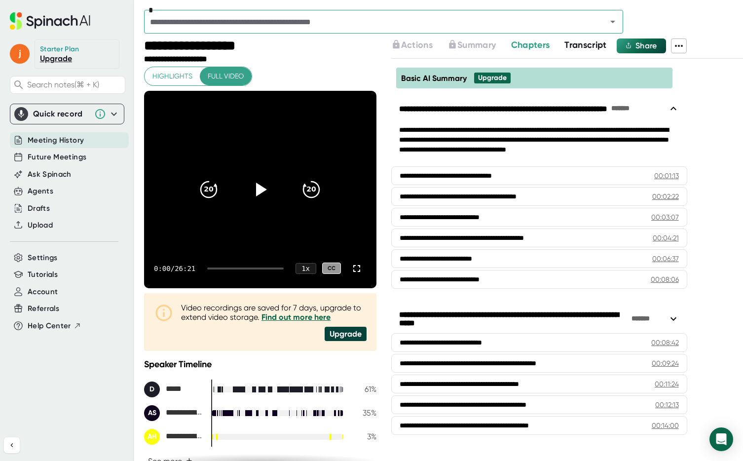
click at [67, 141] on span "Meeting History" at bounding box center [56, 140] width 56 height 11
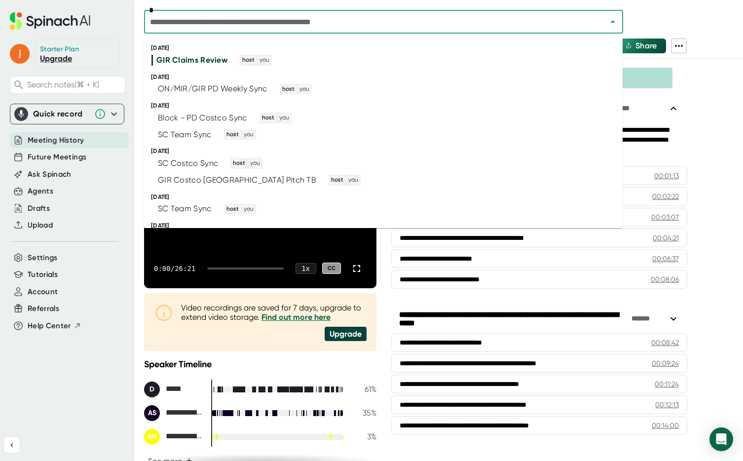
click at [194, 27] on input "text" at bounding box center [369, 22] width 444 height 14
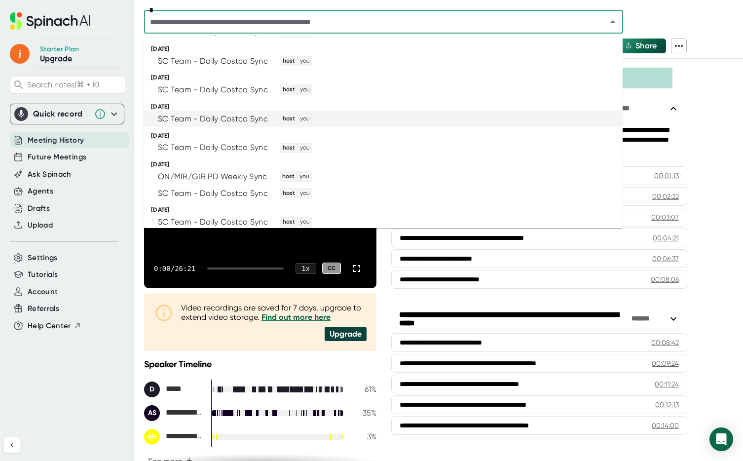
scroll to position [673, 0]
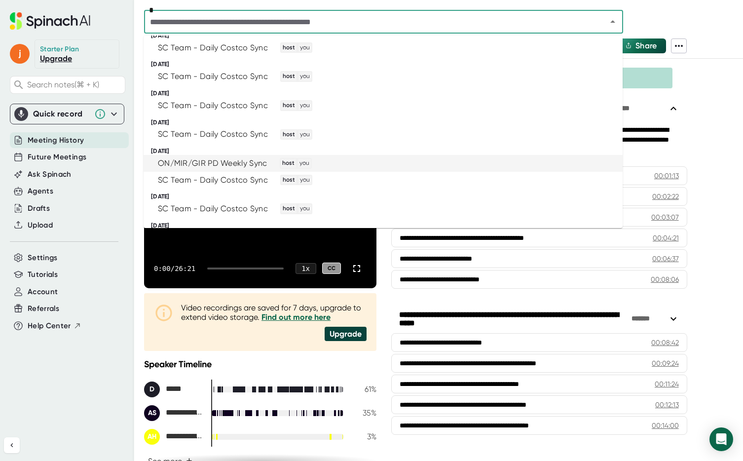
click at [209, 165] on div "ON/MIR/GIR PD Weekly Sync" at bounding box center [212, 163] width 109 height 10
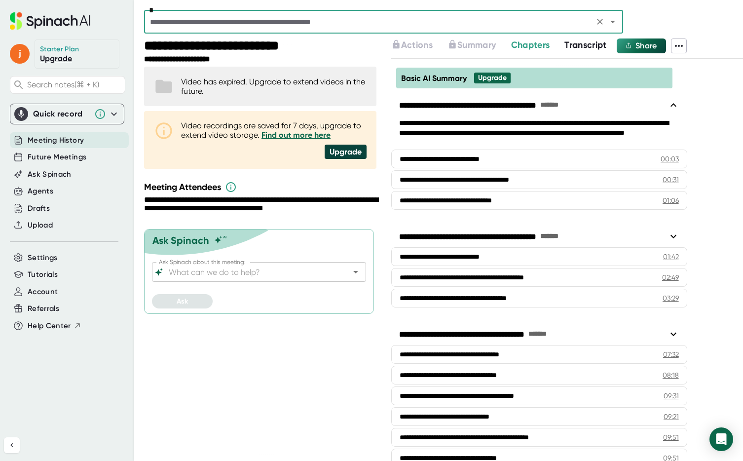
click at [580, 45] on span "Transcript" at bounding box center [585, 44] width 42 height 11
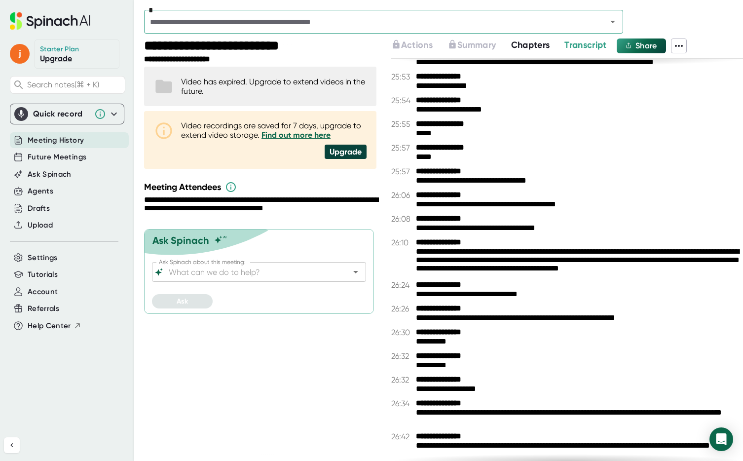
scroll to position [8952, 0]
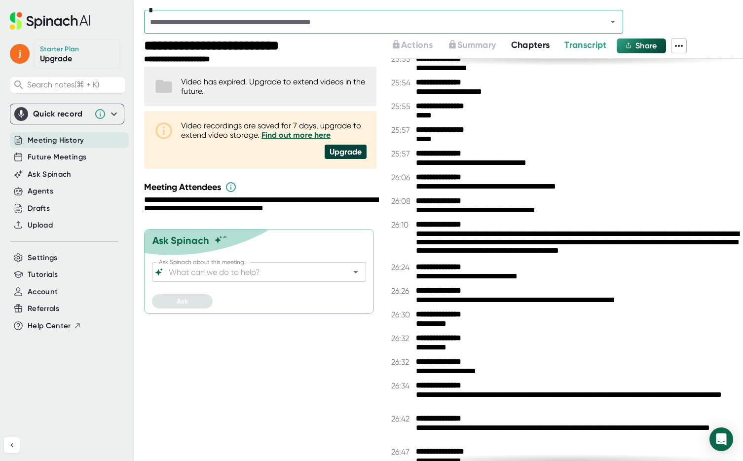
drag, startPoint x: 416, startPoint y: 151, endPoint x: 493, endPoint y: 273, distance: 144.0
click at [493, 273] on div "**********" at bounding box center [567, 260] width 352 height 402
click at [493, 273] on div "**********" at bounding box center [579, 276] width 327 height 9
click at [455, 183] on div "**********" at bounding box center [579, 186] width 327 height 9
drag, startPoint x: 410, startPoint y: 152, endPoint x: 456, endPoint y: 312, distance: 166.7
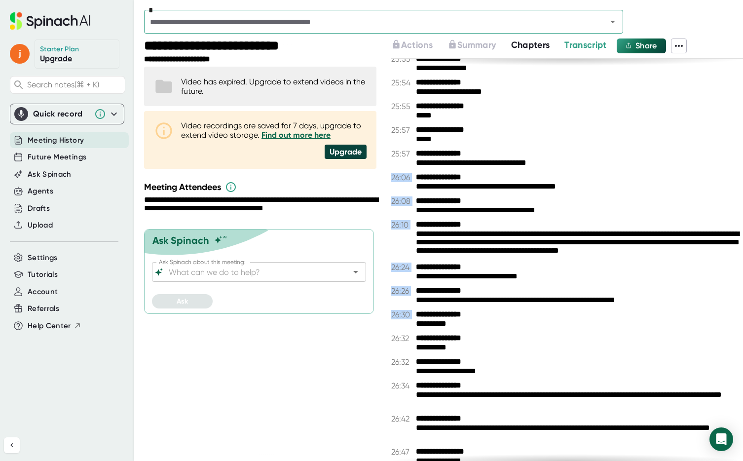
click at [456, 312] on div "**********" at bounding box center [567, 260] width 352 height 402
click at [456, 312] on b "**********" at bounding box center [453, 314] width 74 height 9
drag, startPoint x: 396, startPoint y: 157, endPoint x: 453, endPoint y: 439, distance: 287.8
click at [453, 439] on div "**********" at bounding box center [567, 260] width 352 height 402
click at [487, 307] on div "**********" at bounding box center [567, 260] width 352 height 402
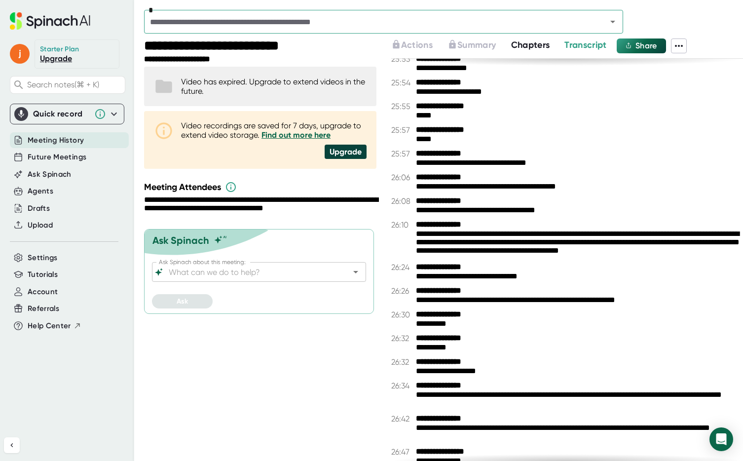
click at [591, 41] on span "Transcript" at bounding box center [585, 44] width 42 height 11
click at [539, 41] on span "Chapters" at bounding box center [530, 44] width 39 height 11
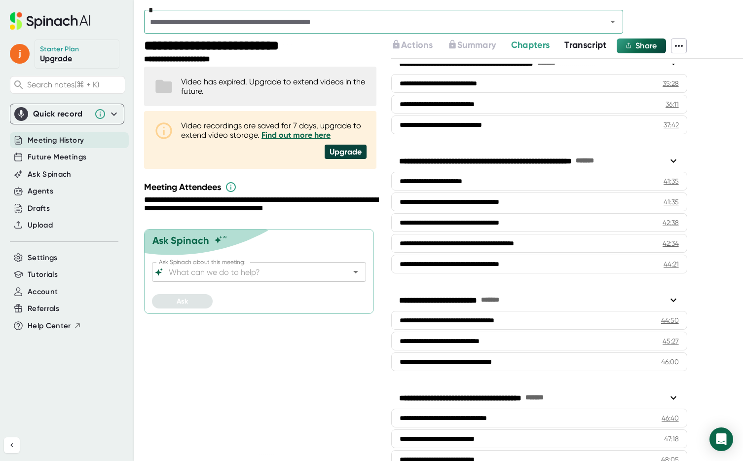
scroll to position [882, 0]
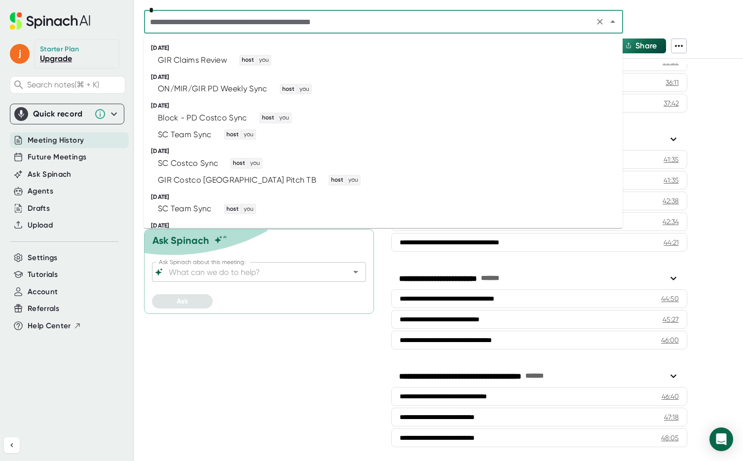
click at [240, 23] on input "text" at bounding box center [369, 22] width 444 height 14
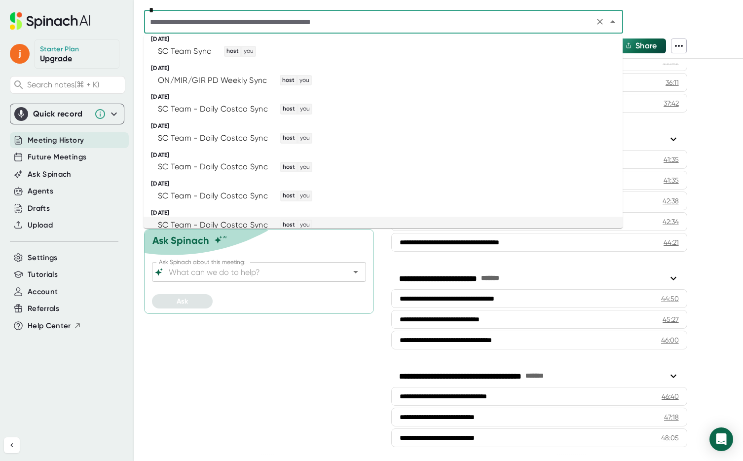
scroll to position [496, 0]
click at [248, 81] on div "ON/MIR/GIR PD Weekly Sync" at bounding box center [212, 81] width 109 height 10
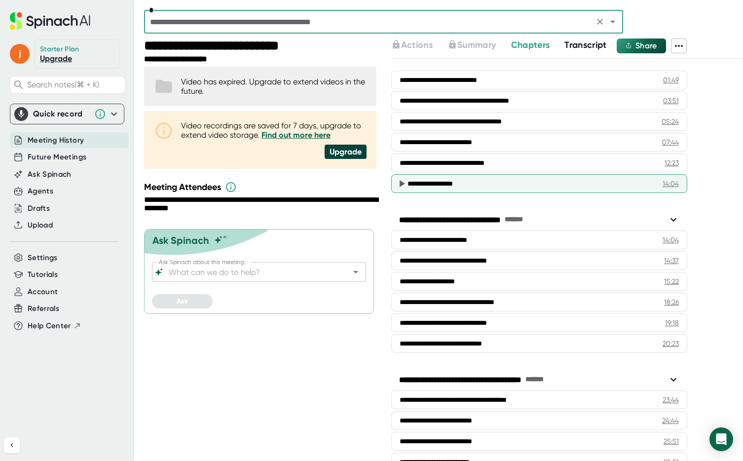
scroll to position [171, 0]
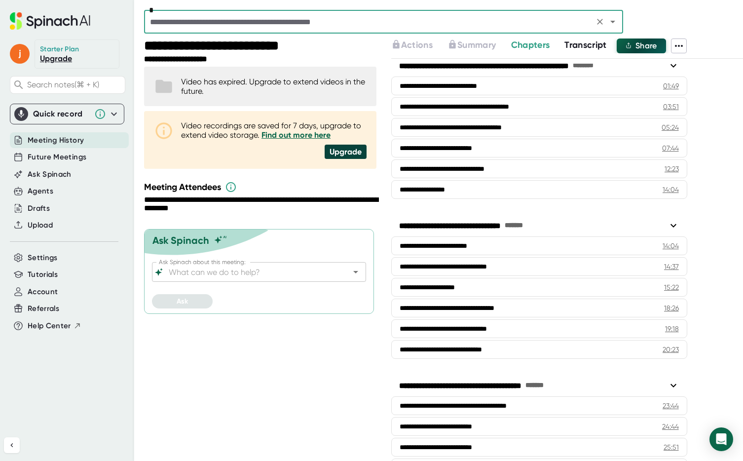
click at [650, 47] on span "Share" at bounding box center [646, 45] width 22 height 9
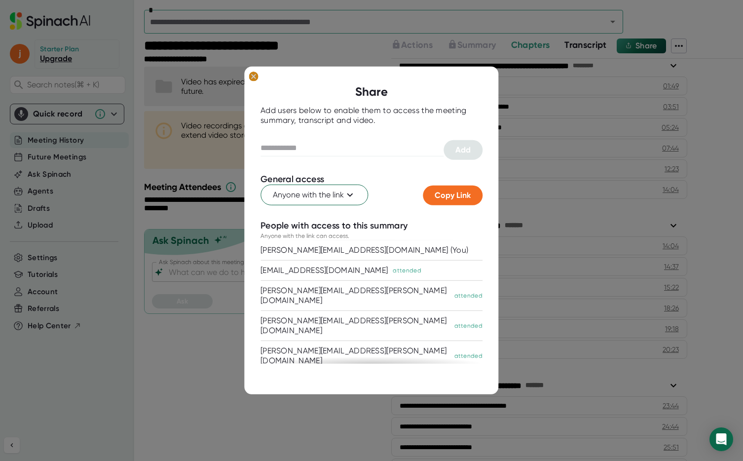
click at [255, 78] on icon at bounding box center [253, 76] width 4 height 4
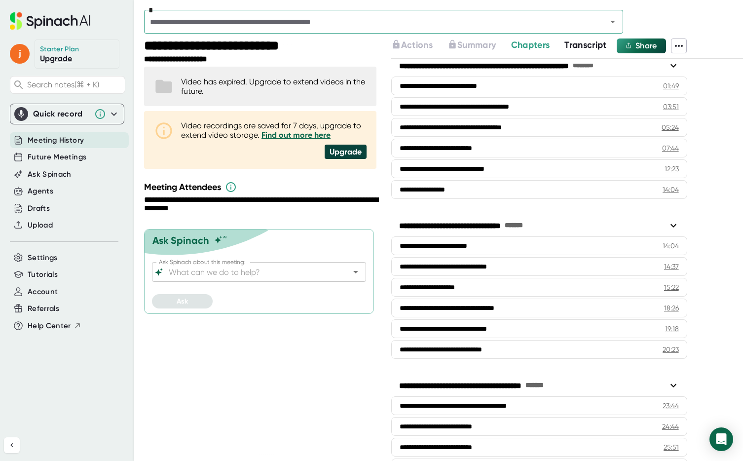
click at [677, 56] on div "**********" at bounding box center [567, 249] width 352 height 422
click at [682, 48] on icon at bounding box center [679, 46] width 12 height 12
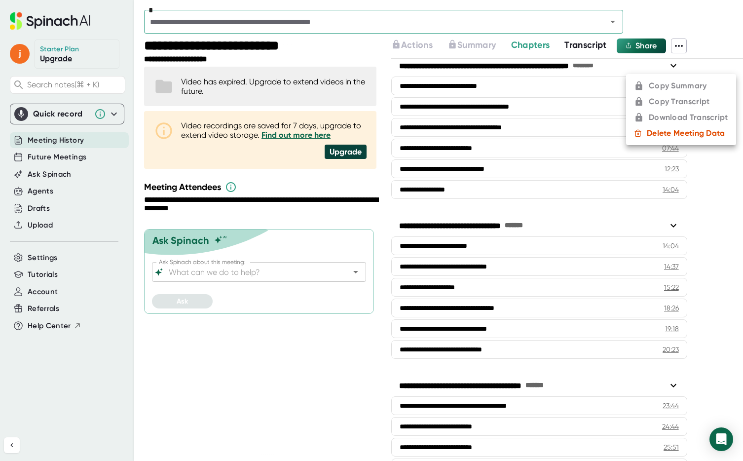
click at [682, 48] on div at bounding box center [371, 230] width 743 height 461
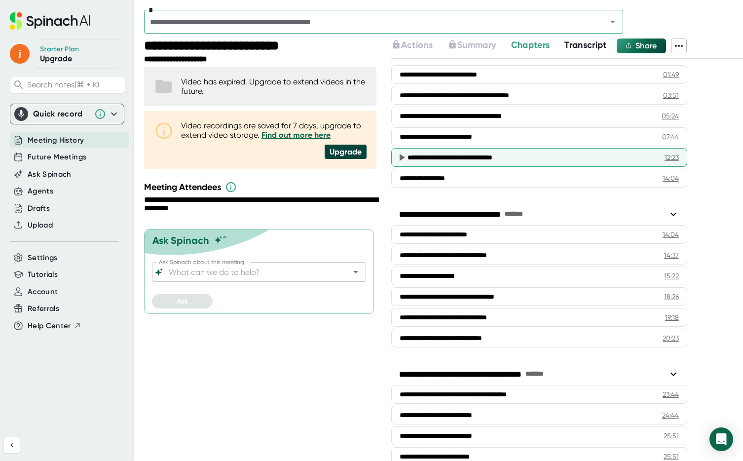
scroll to position [184, 0]
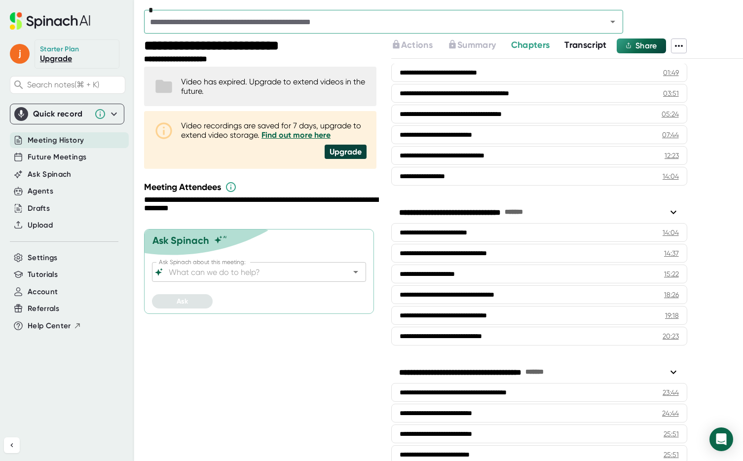
click at [246, 274] on input "Ask Spinach about this meeting:" at bounding box center [250, 272] width 167 height 14
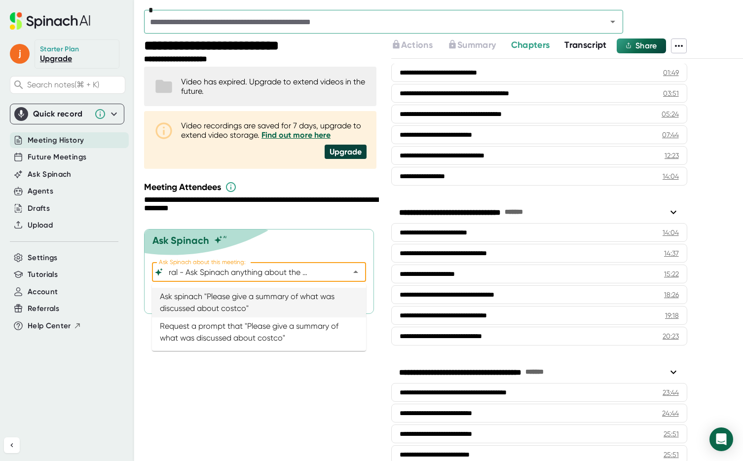
scroll to position [0, 21]
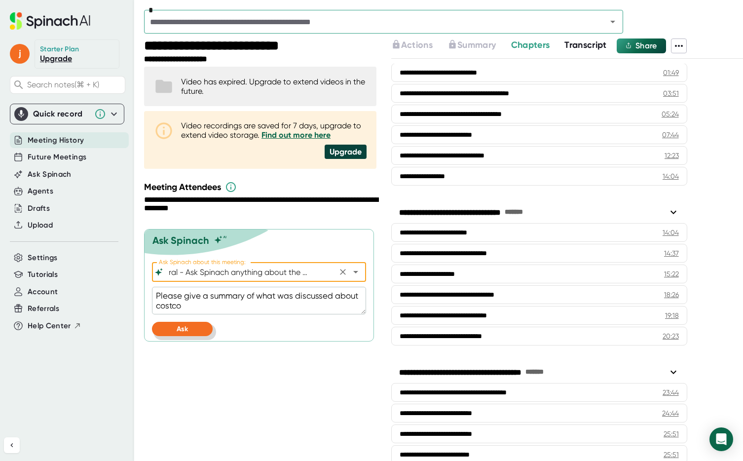
type input "General - Ask Spinach anything about the meeting"
click at [194, 325] on button "Ask" at bounding box center [182, 328] width 61 height 14
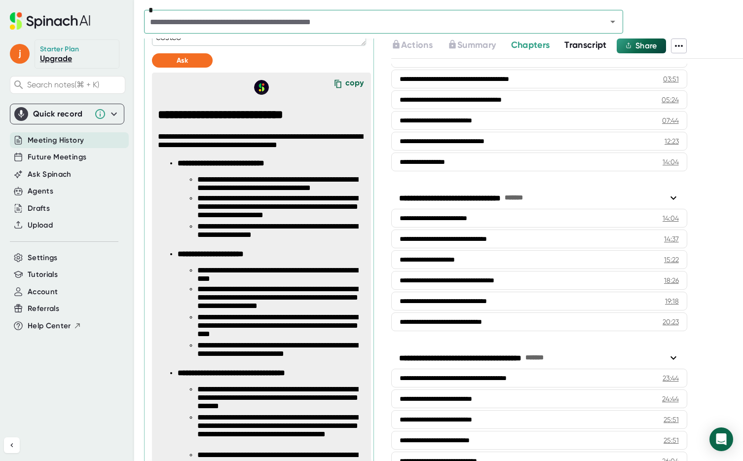
scroll to position [268, 0]
click at [354, 83] on div "copy" at bounding box center [354, 84] width 18 height 13
type textarea "x"
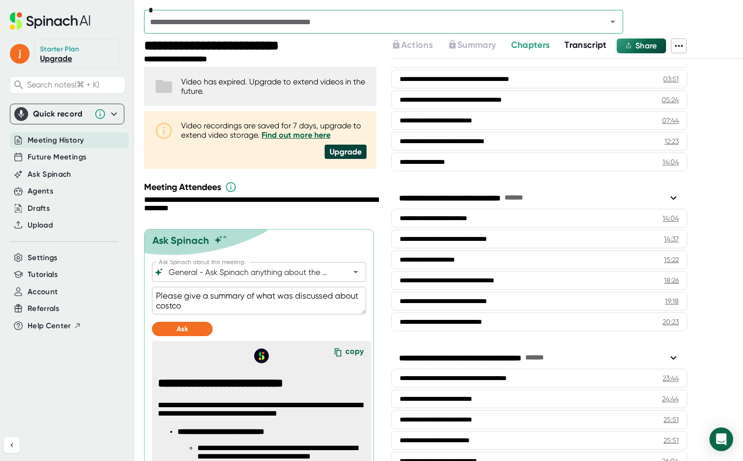
scroll to position [16, 0]
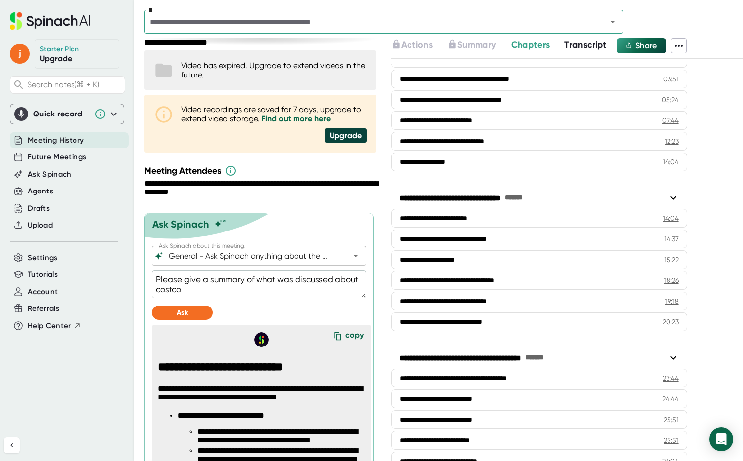
drag, startPoint x: 184, startPoint y: 289, endPoint x: 146, endPoint y: 280, distance: 39.2
click at [369, 163] on div "**********" at bounding box center [261, 249] width 235 height 422
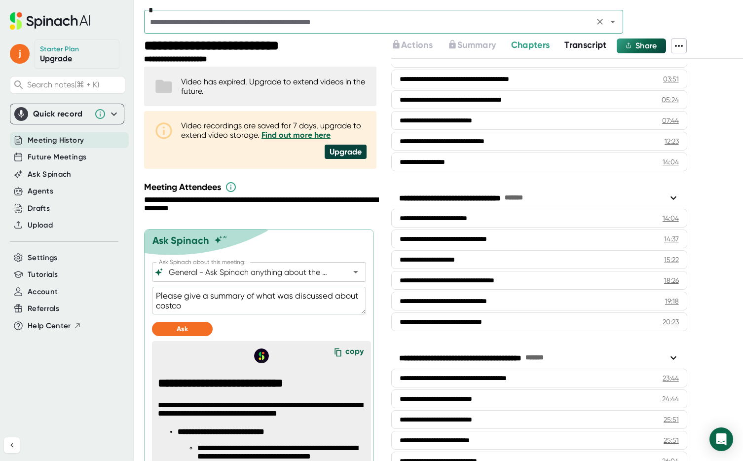
click at [248, 24] on input "text" at bounding box center [369, 22] width 444 height 14
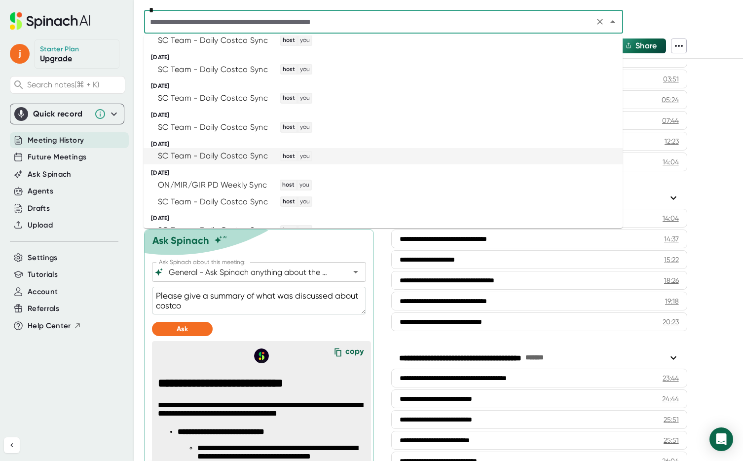
scroll to position [652, 0]
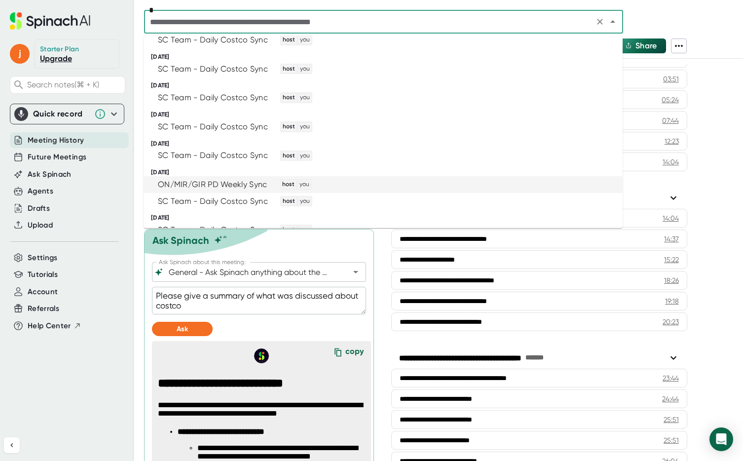
click at [209, 183] on div "ON/MIR/GIR PD Weekly Sync" at bounding box center [212, 184] width 109 height 10
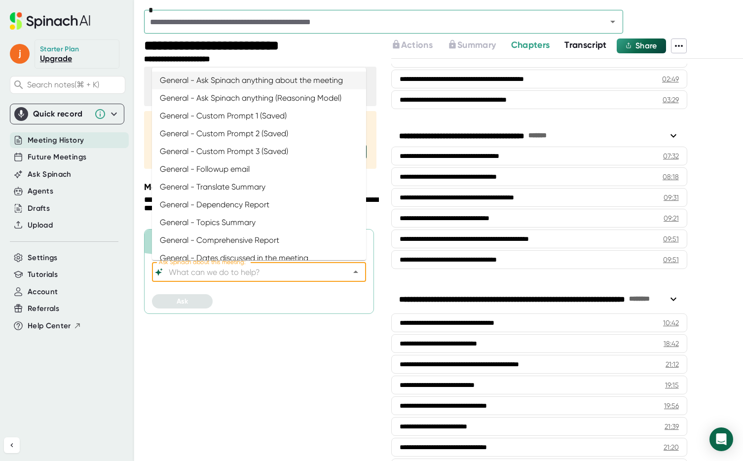
click at [195, 269] on input "Ask Spinach about this meeting:" at bounding box center [250, 272] width 167 height 14
paste input "Please give a summary of what was discussed about costco"
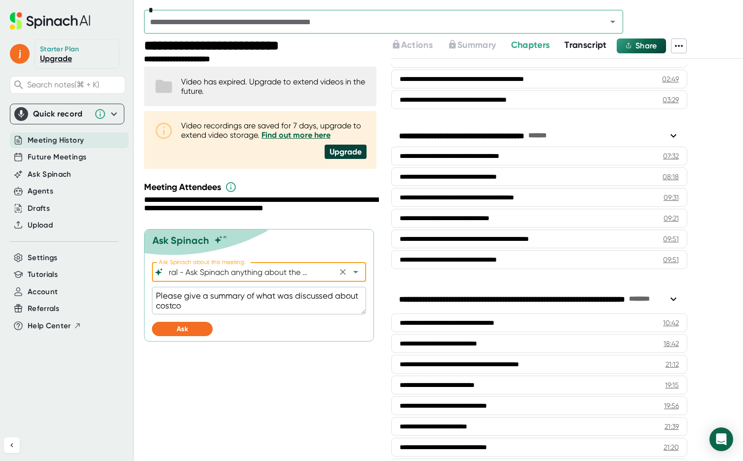
scroll to position [0, 21]
type input "General - Ask Spinach anything about the meeting"
click at [187, 327] on span "Ask" at bounding box center [182, 328] width 11 height 8
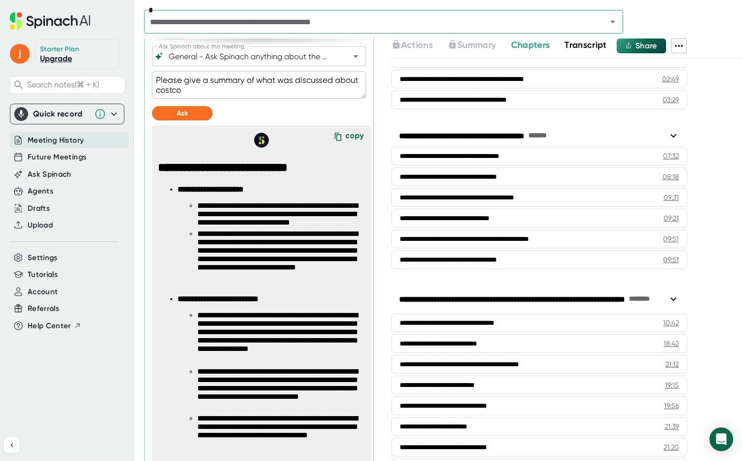
scroll to position [190, 0]
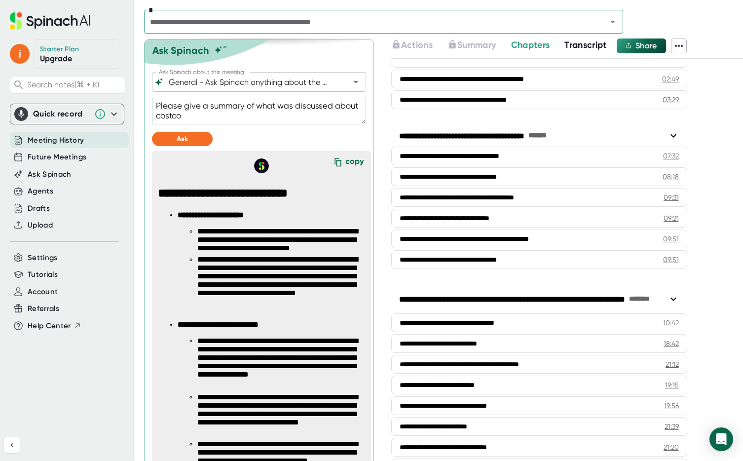
click at [356, 160] on div "copy" at bounding box center [354, 162] width 18 height 13
type textarea "x"
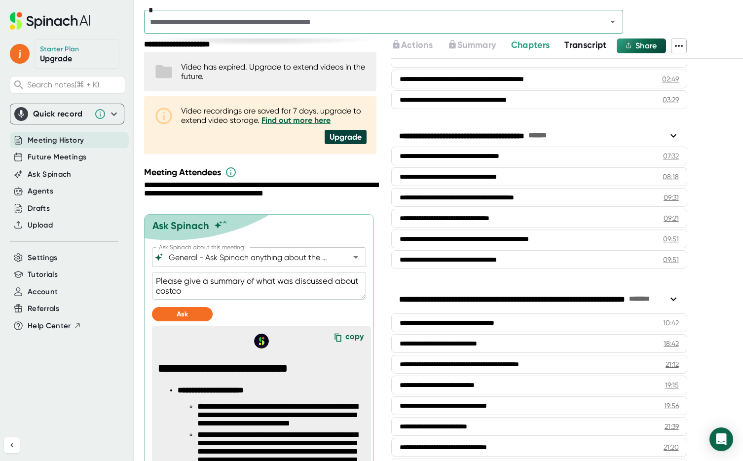
scroll to position [0, 0]
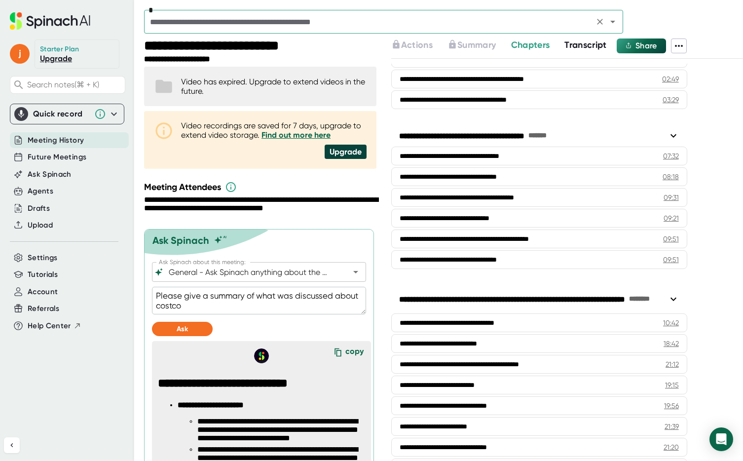
click at [249, 27] on input "text" at bounding box center [369, 22] width 444 height 14
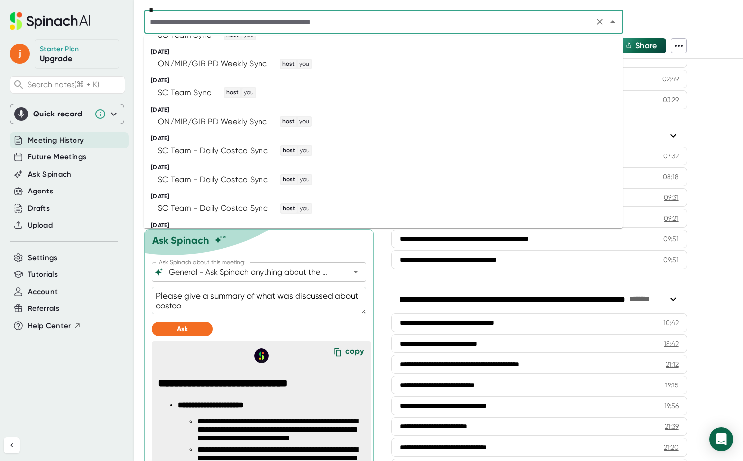
scroll to position [438, 0]
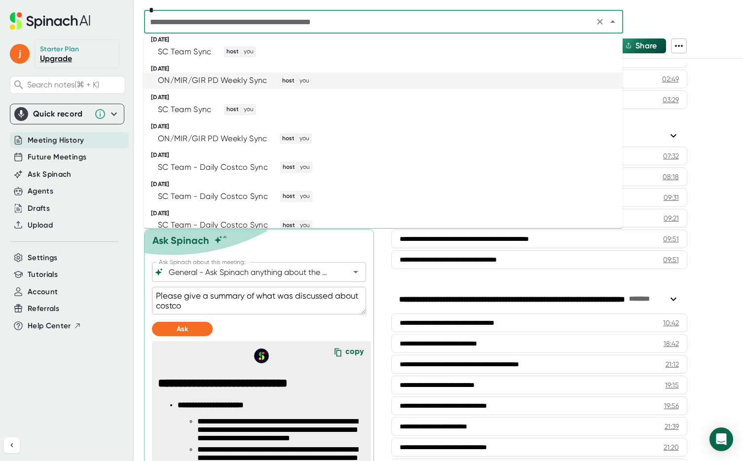
click at [228, 79] on div "ON/MIR/GIR PD Weekly Sync" at bounding box center [212, 80] width 109 height 10
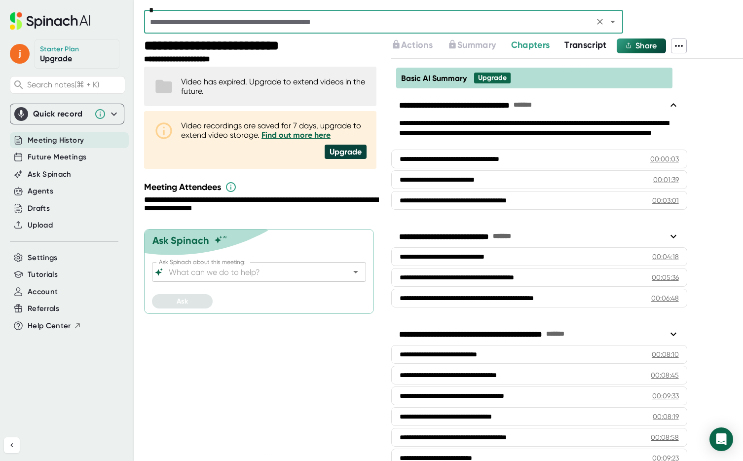
click at [193, 273] on input "Ask Spinach about this meeting:" at bounding box center [250, 272] width 167 height 14
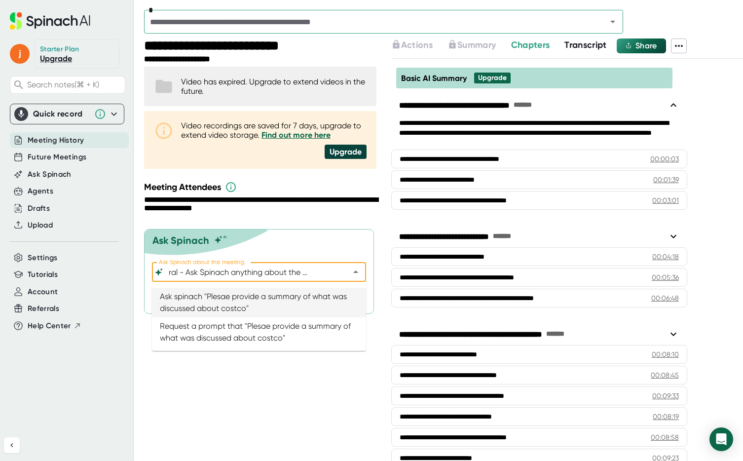
scroll to position [0, 21]
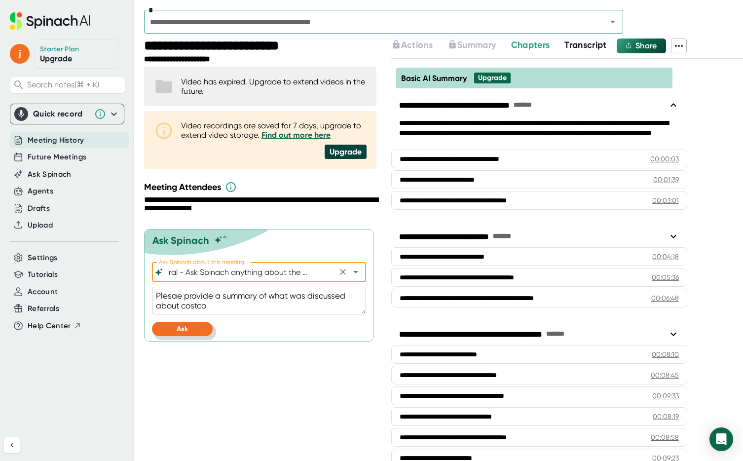
type input "General - Ask Spinach anything about the meeting"
click at [197, 329] on button "Ask" at bounding box center [182, 328] width 61 height 14
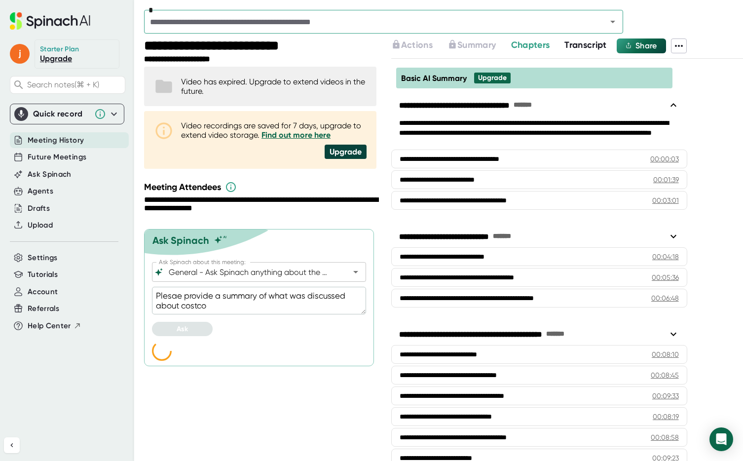
type textarea "x"
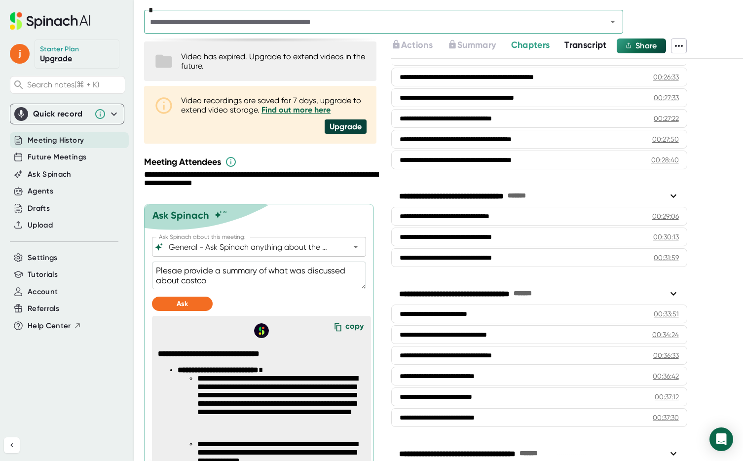
scroll to position [772, 0]
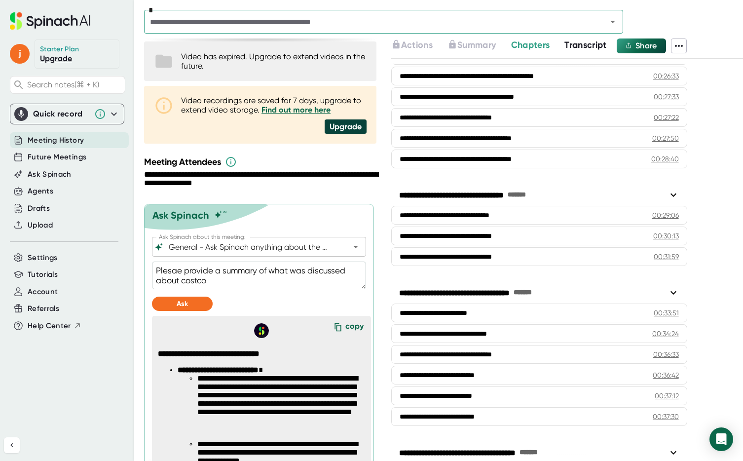
drag, startPoint x: 392, startPoint y: 290, endPoint x: 451, endPoint y: 290, distance: 58.7
click at [451, 290] on div "**********" at bounding box center [539, 293] width 296 height 18
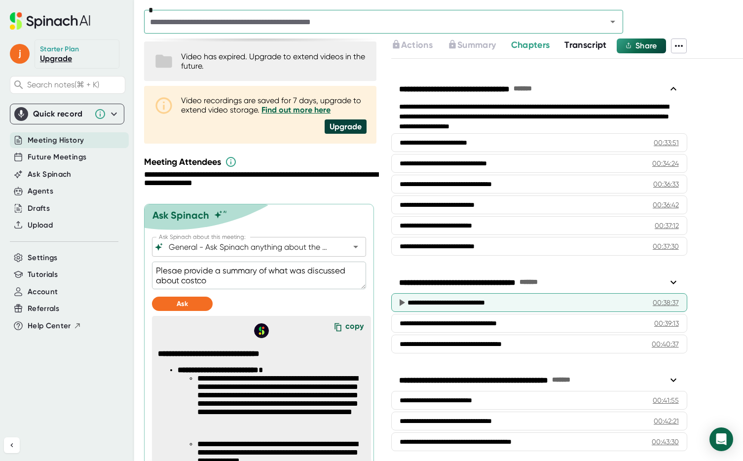
scroll to position [980, 0]
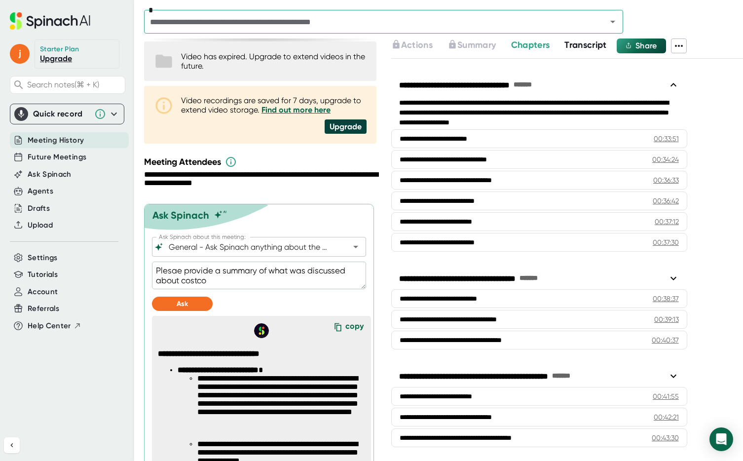
click at [219, 281] on textarea "Plesae provide a summary of what was discussed about costco" at bounding box center [259, 275] width 214 height 28
type textarea "Plesae provide a summary of what was discussed about costco"
type textarea "x"
type textarea "Plesae provide a summary of what was discussed about costco -"
type textarea "x"
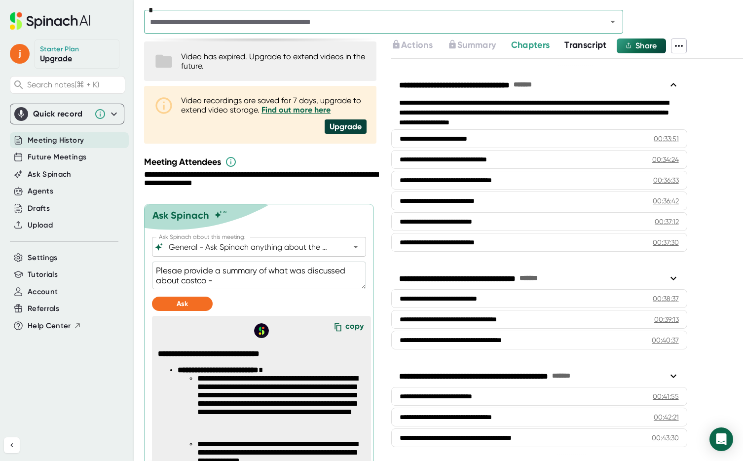
type textarea "Plesae provide a summary of what was discussed about costco -"
type textarea "x"
type textarea "Plesae provide a summary of what was discussed about costco - p"
type textarea "x"
type textarea "Plesae provide a summary of what was discussed about costco - pl"
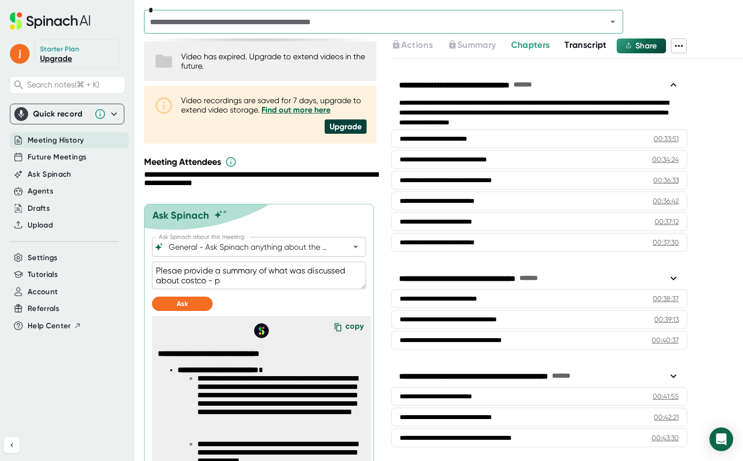
type textarea "x"
type textarea "Plesae provide a summary of what was discussed about costco - ple"
type textarea "x"
type textarea "Plesae provide a summary of what was discussed about costco - plea"
type textarea "x"
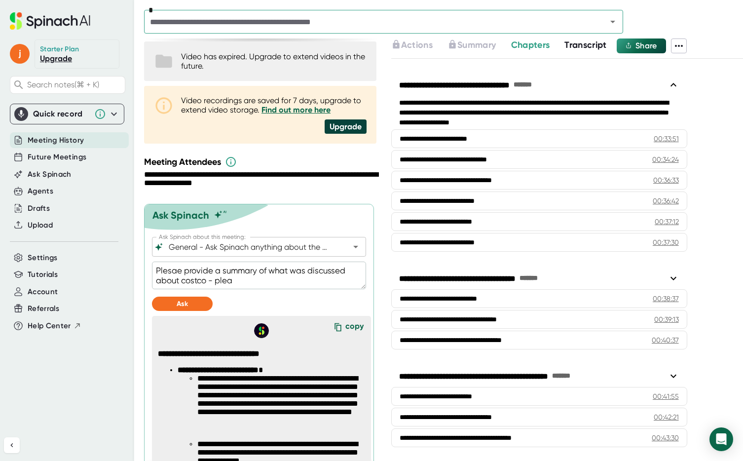
type textarea "Plesae provide a summary of what was discussed about costco - pleas"
type textarea "x"
type textarea "Plesae provide a summary of what was discussed about costco - please"
type textarea "x"
type textarea "Plesae provide a summary of what was discussed about costco - please"
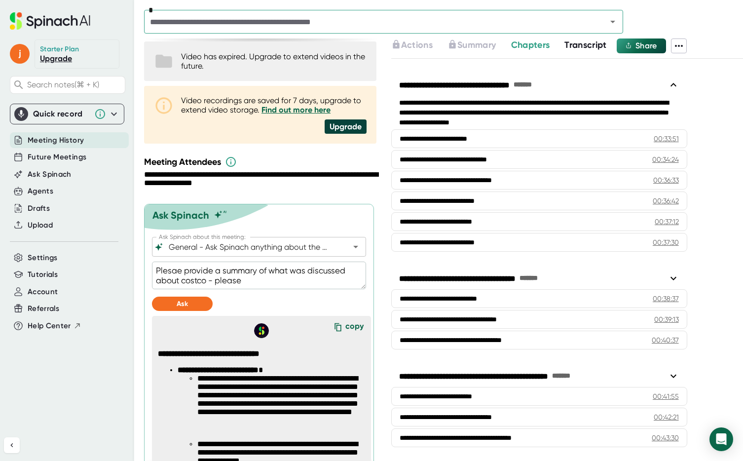
type textarea "x"
type textarea "Plesae provide a summary of what was discussed about costco - please i"
type textarea "x"
type textarea "Plesae provide a summary of what was discussed about costco - please in"
type textarea "x"
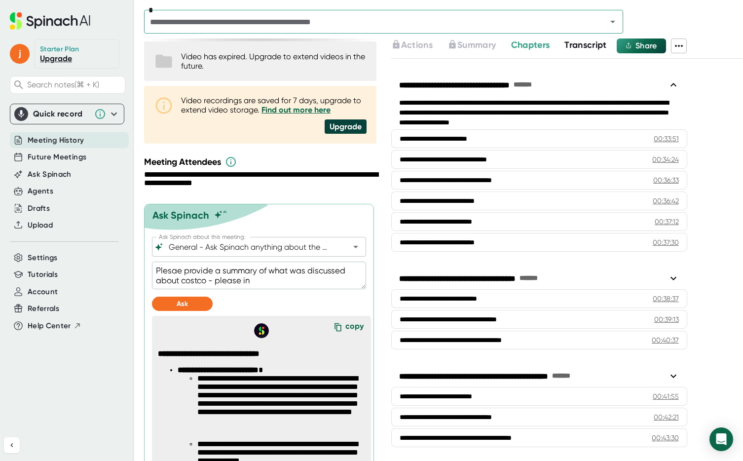
type textarea "Plesae provide a summary of what was discussed about costco - please inc"
type textarea "x"
type textarea "Plesae provide a summary of what was discussed about costco - please incl"
type textarea "x"
type textarea "Plesae provide a summary of what was discussed about costco - please inclu"
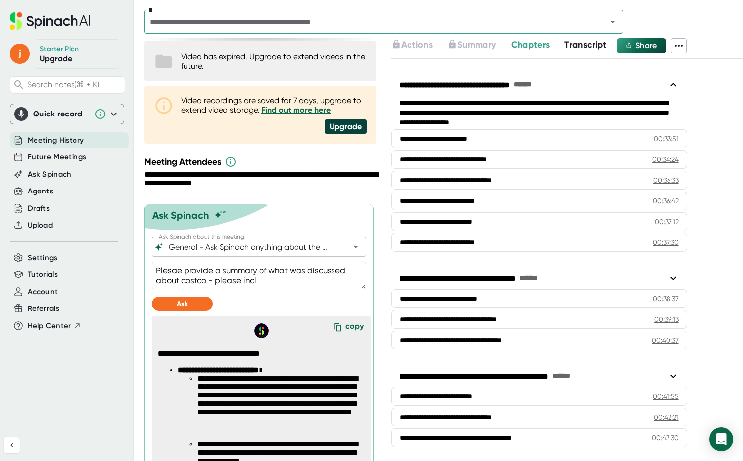
type textarea "x"
type textarea "Plesae provide a summary of what was discussed about costco - please includ"
type textarea "x"
type textarea "Plesae provide a summary of what was discussed about costco - please include"
type textarea "x"
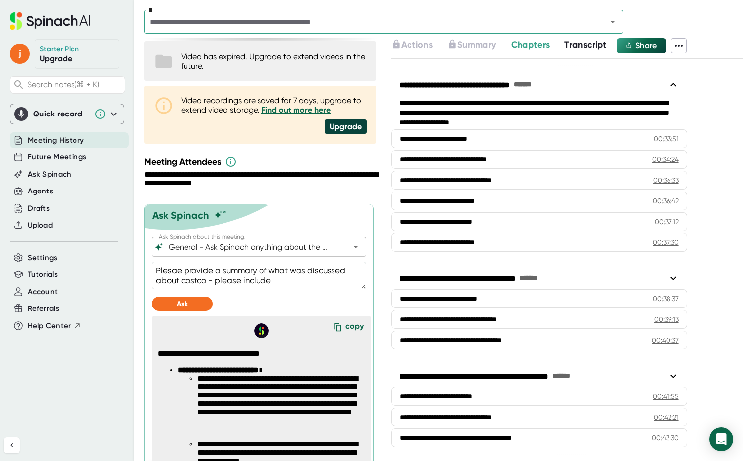
type textarea "Plesae provide a summary of what was discussed about costco - please include"
type textarea "x"
type textarea "Plesae provide a summary of what was discussed about costco - please include a"
type textarea "x"
type textarea "Plesae provide a summary of what was discussed about costco - please include a"
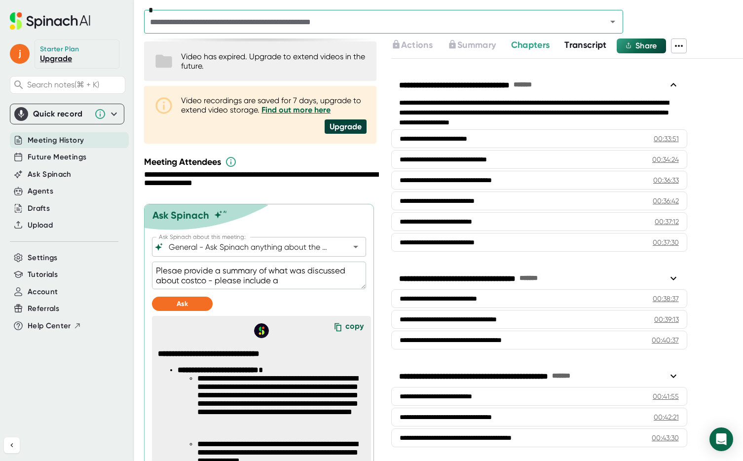
type textarea "x"
type textarea "Plesae provide a summary of what was discussed about costco - please include a s"
type textarea "x"
type textarea "Plesae provide a summary of what was discussed about costco - please include a …"
type textarea "x"
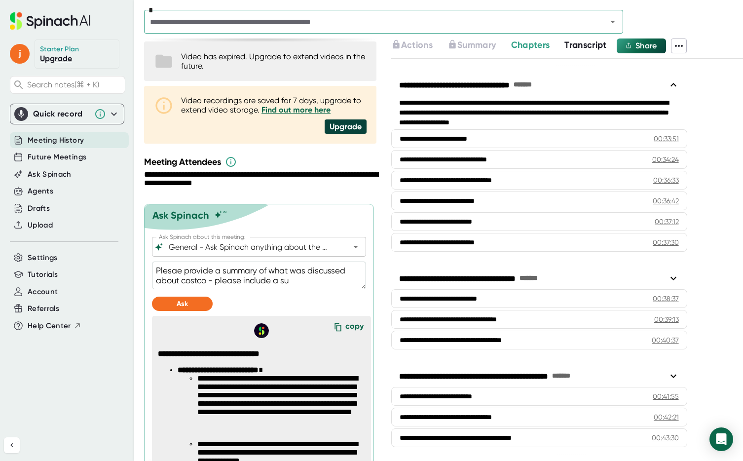
type textarea "Plesae provide a summary of what was discussed about costco - please include a …"
type textarea "x"
type textarea "Plesae provide a summary of what was discussed about costco - please include a …"
type textarea "x"
type textarea "Plesae provide a summary of what was discussed about costco - please include a …"
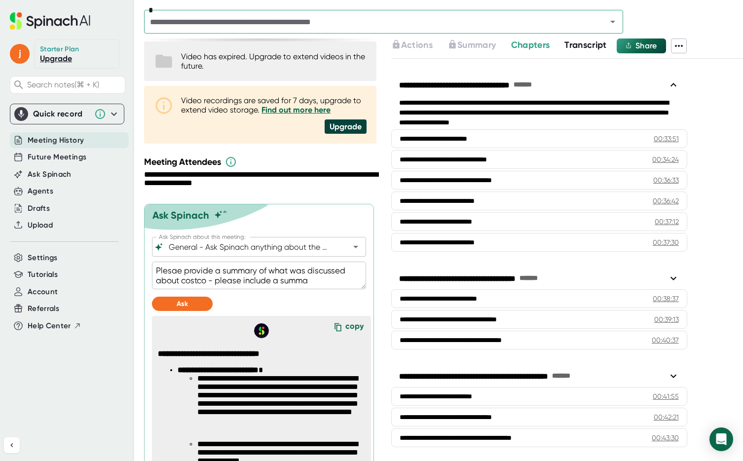
type textarea "x"
type textarea "Plesae provide a summary of what was discussed about costco - please include a …"
type textarea "x"
type textarea "Plesae provide a summary of what was discussed about costco - please include a …"
type textarea "x"
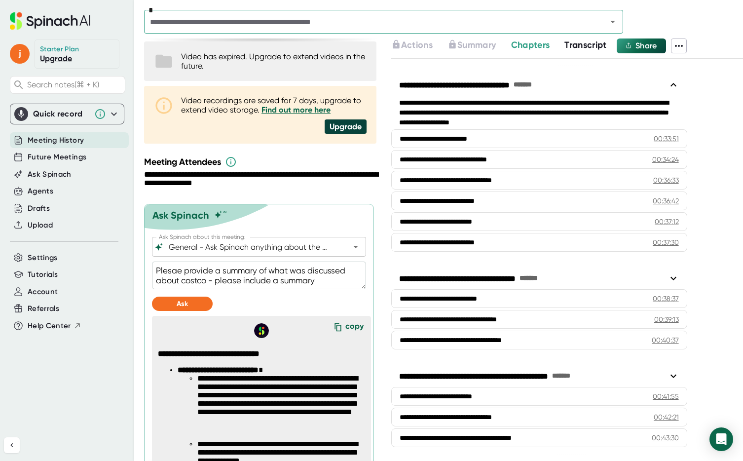
type textarea "Plesae provide a summary of what was discussed about costco - please include a …"
type textarea "x"
type textarea "Plesae provide a summary of what was discussed about costco - please include a …"
type textarea "x"
type textarea "Plesae provide a summary of what was discussed about costco - please include a …"
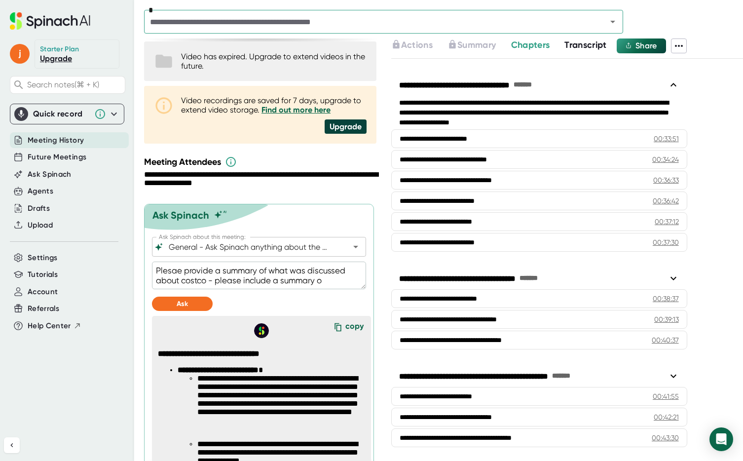
type textarea "x"
type textarea "Plesae provide a summary of what was discussed about costco - please include a …"
type textarea "x"
type textarea "Plesae provide a summary of what was discussed about costco - please include a …"
type textarea "x"
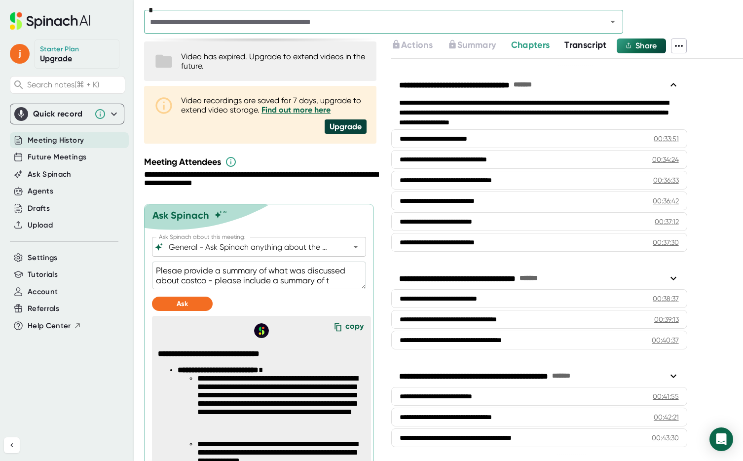
type textarea "Plesae provide a summary of what was discussed about costco - please include a …"
type textarea "x"
type textarea "Plesae provide a summary of what was discussed about costco - please include a …"
type textarea "x"
type textarea "Plesae provide a summary of what was discussed about costco - please include a …"
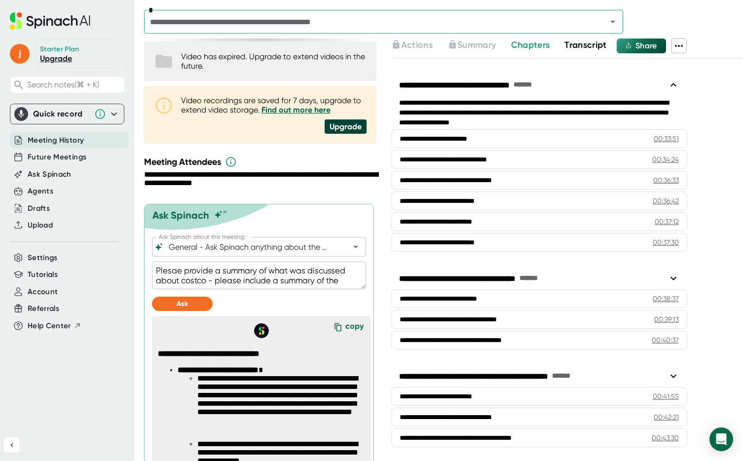
type textarea "x"
type textarea "Plesae provide a summary of what was discussed about costco - please include a …"
type textarea "x"
type textarea "Plesae provide a summary of what was discussed about costco - please include a …"
type textarea "x"
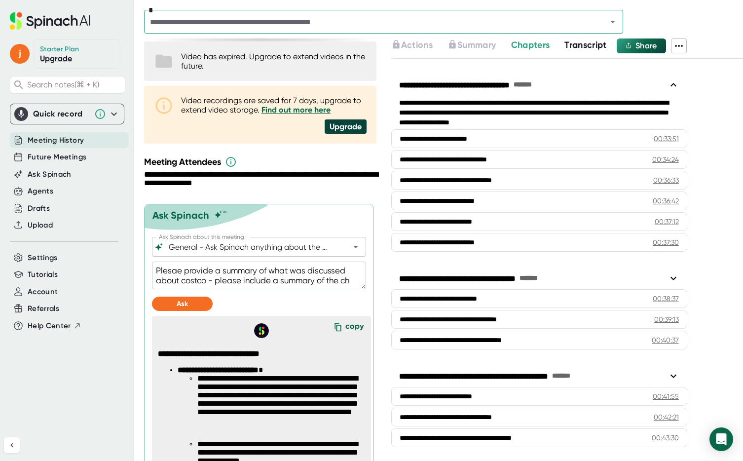
type textarea "Plesae provide a summary of what was discussed about costco - please include a …"
type textarea "x"
type textarea "Plesae provide a summary of what was discussed about costco - please include a …"
type textarea "x"
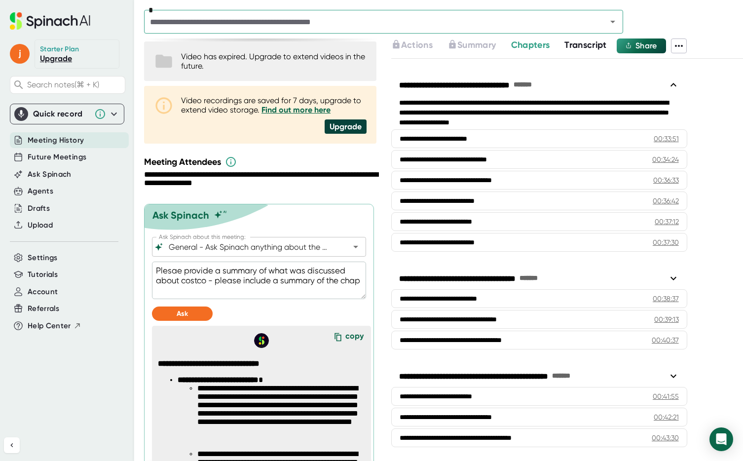
type textarea "Plesae provide a summary of what was discussed about costco - please include a …"
type textarea "x"
type textarea "Plesae provide a summary of what was discussed about costco - please include a …"
type textarea "x"
type textarea "Plesae provide a summary of what was discussed about costco - please include a …"
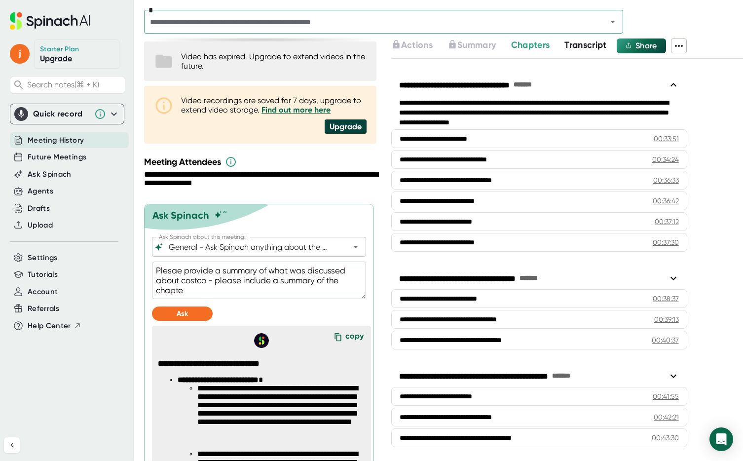
type textarea "x"
type textarea "Plesae provide a summary of what was discussed about costco - please include a …"
type textarea "x"
type textarea "Plesae provide a summary of what was discussed about costco - please include a …"
type textarea "x"
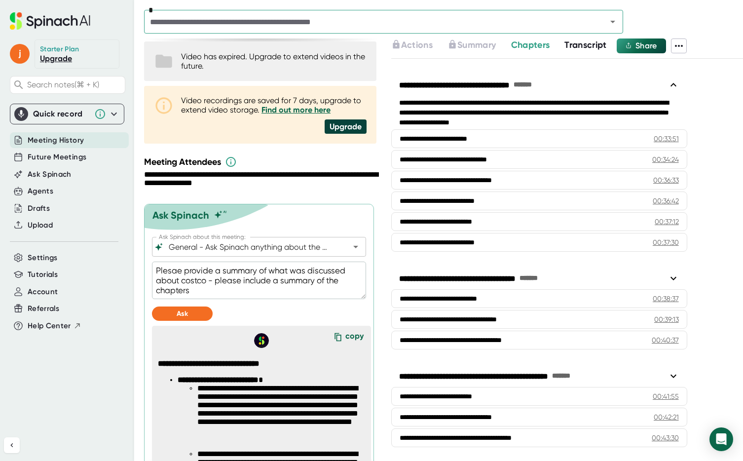
type textarea "Plesae provide a summary of what was discussed about costco - please include a …"
type textarea "x"
type textarea "Plesae provide a summary of what was discussed about costco - please include a …"
type textarea "x"
type textarea "Plesae provide a summary of what was discussed about costco - please include a …"
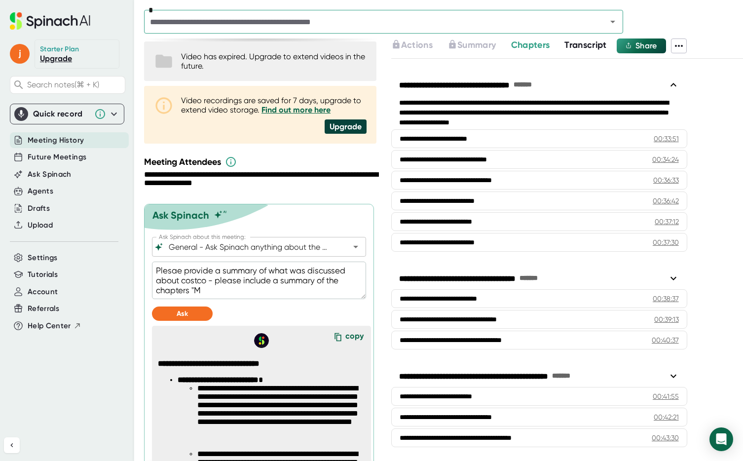
type textarea "x"
type textarea "Plesae provide a summary of what was discussed about costco - please include a …"
type textarea "x"
type textarea "Plesae provide a summary of what was discussed about costco - please include a …"
type textarea "x"
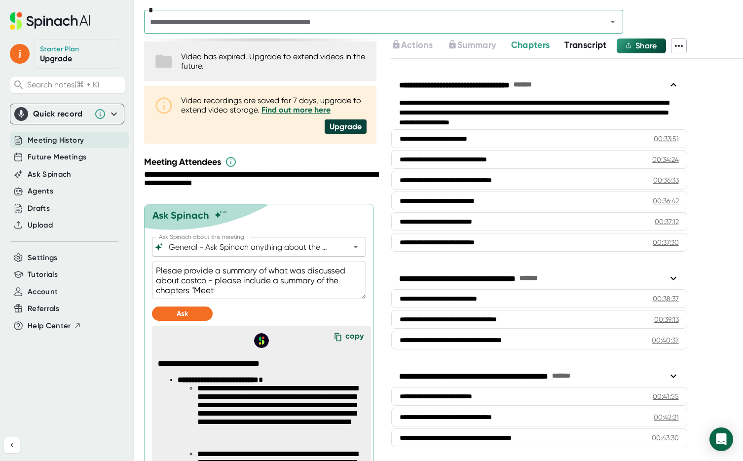
type textarea "Plesae provide a summary of what was discussed about costco - please include a …"
type textarea "x"
type textarea "Plesae provide a summary of what was discussed about costco - please include a …"
type textarea "x"
type textarea "Plesae provide a summary of what was discussed about costco - please include a …"
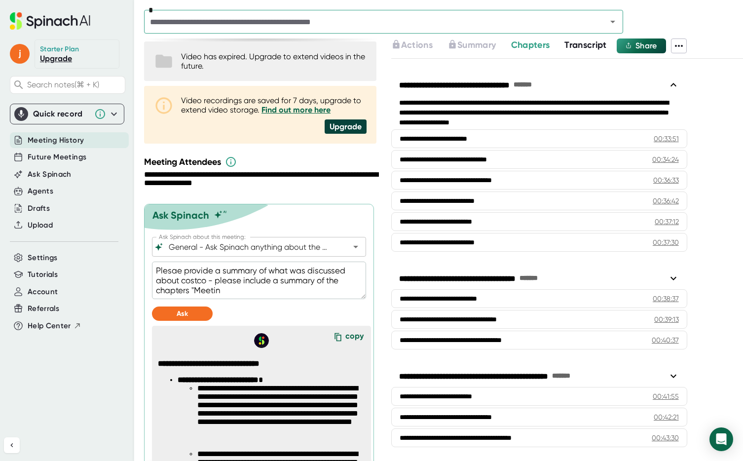
type textarea "x"
type textarea "Plesae provide a summary of what was discussed about costco - please include a …"
type textarea "x"
type textarea "Plesae provide a summary of what was discussed about costco - please include a …"
type textarea "x"
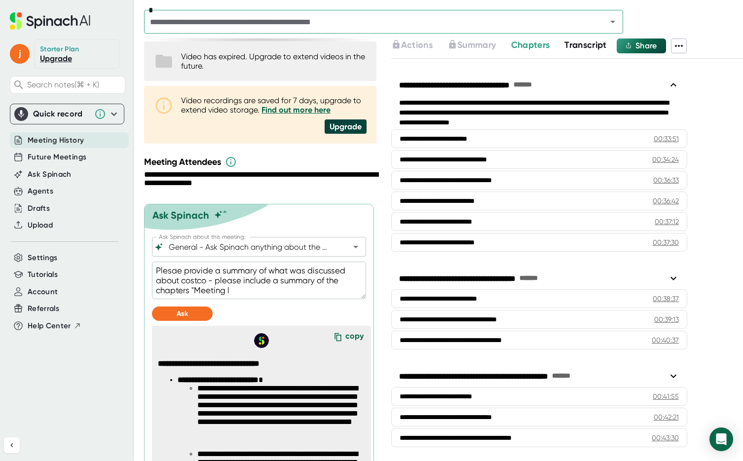
type textarea "Plesae provide a summary of what was discussed about costco - please include a …"
type textarea "x"
type textarea "Plesae provide a summary of what was discussed about costco - please include a …"
type textarea "x"
type textarea "Plesae provide a summary of what was discussed about costco - please include a …"
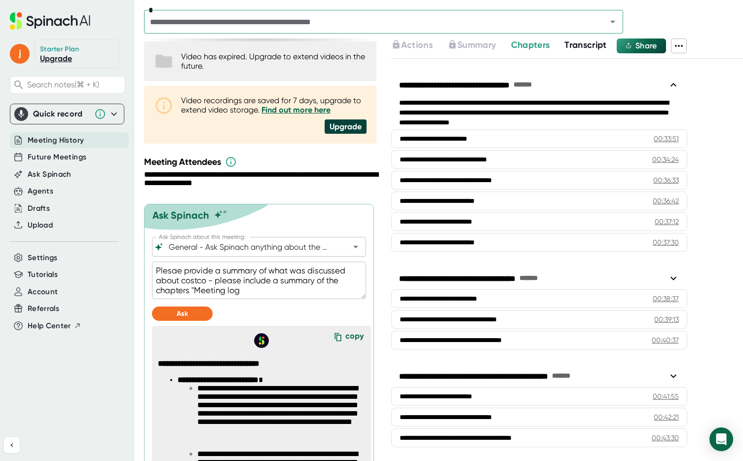
type textarea "x"
type textarea "Plesae provide a summary of what was discussed about costco - please include a …"
type textarea "x"
type textarea "Plesae provide a summary of what was discussed about costco - please include a …"
type textarea "x"
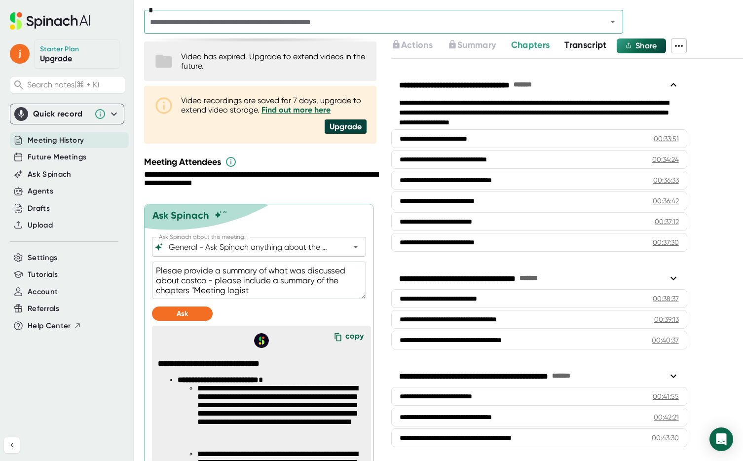
type textarea "Plesae provide a summary of what was discussed about costco - please include a …"
type textarea "x"
type textarea "Plesae provide a summary of what was discussed about costco - please include a …"
type textarea "x"
type textarea "Plesae provide a summary of what was discussed about costco - please include a …"
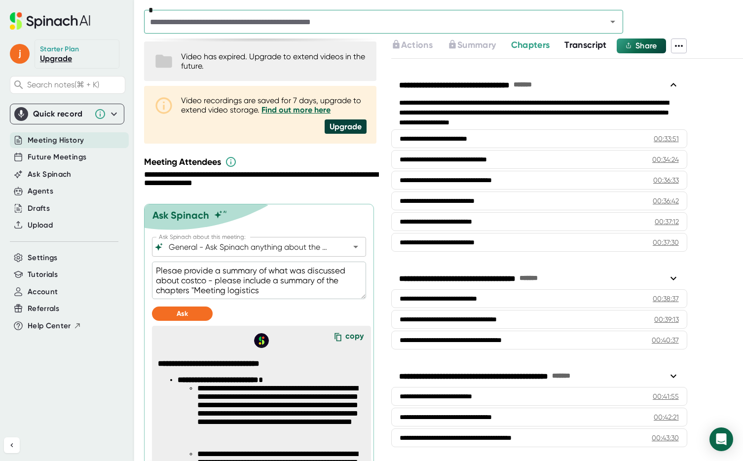
type textarea "x"
type textarea "Plesae provide a summary of what was discussed about costco - please include a …"
type textarea "x"
type textarea "Plesae provide a summary of what was discussed about costco - please include a …"
type textarea "x"
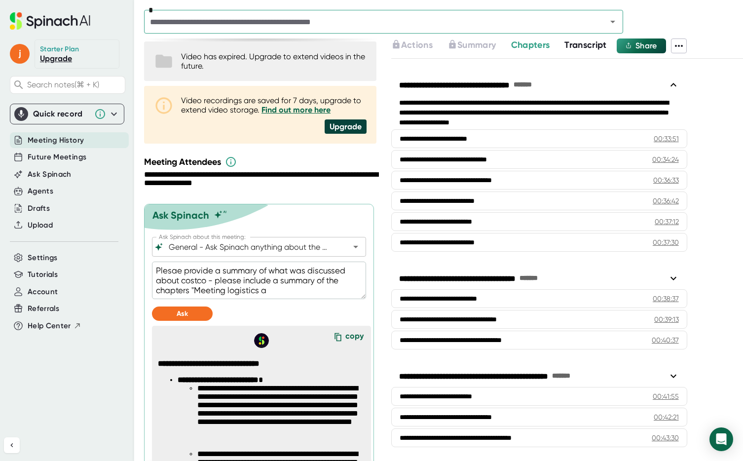
type textarea "Plesae provide a summary of what was discussed about costco - please include a …"
type textarea "x"
type textarea "Plesae provide a summary of what was discussed about costco - please include a …"
type textarea "x"
type textarea "Plesae provide a summary of what was discussed about costco - please include a …"
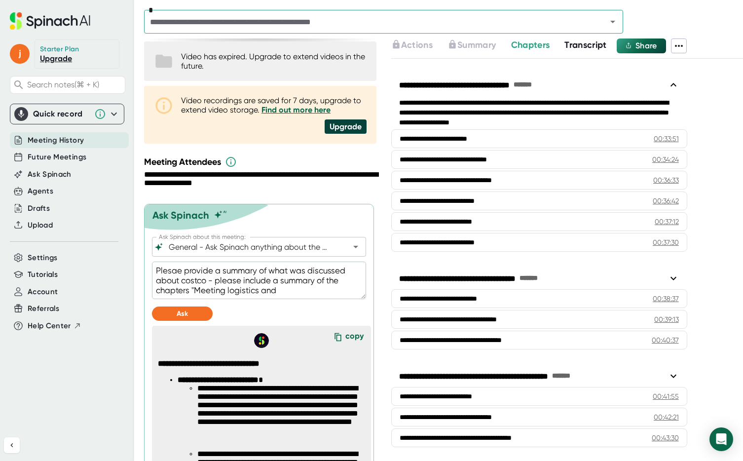
type textarea "x"
type textarea "Plesae provide a summary of what was discussed about costco - please include a …"
type textarea "x"
type textarea "Plesae provide a summary of what was discussed about costco - please include a …"
type textarea "x"
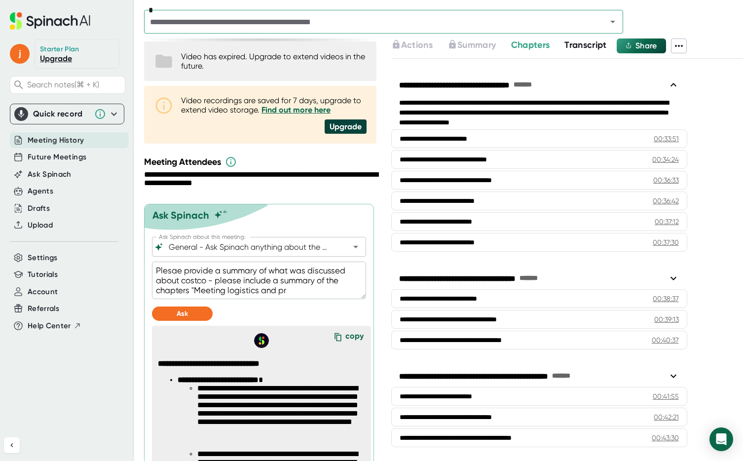
type textarea "Plesae provide a summary of what was discussed about costco - please include a …"
type textarea "x"
type textarea "Plesae provide a summary of what was discussed about costco - please include a …"
type textarea "x"
type textarea "Plesae provide a summary of what was discussed about costco - please include a …"
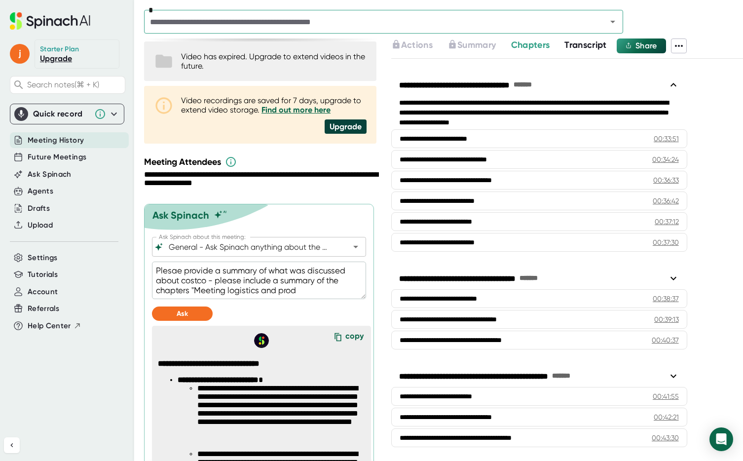
type textarea "x"
type textarea "Plesae provide a summary of what was discussed about costco - please include a …"
type textarea "x"
type textarea "Plesae provide a summary of what was discussed about costco - please include a …"
type textarea "x"
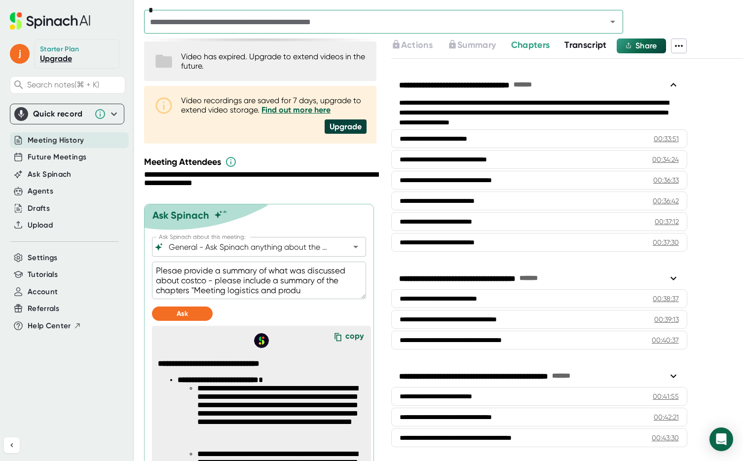
type textarea "Plesae provide a summary of what was discussed about costco - please include a …"
type textarea "x"
type textarea "Plesae provide a summary of what was discussed about costco - please include a …"
type textarea "x"
type textarea "Plesae provide a summary of what was discussed about costco - please include a …"
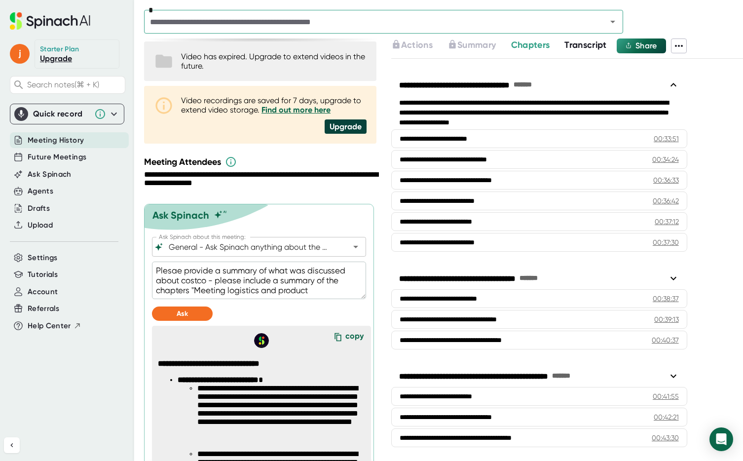
type textarea "x"
type textarea "Plesae provide a summary of what was discussed about costco - please include a …"
type textarea "x"
type textarea "Plesae provide a summary of what was discussed about costco - please include a …"
type textarea "x"
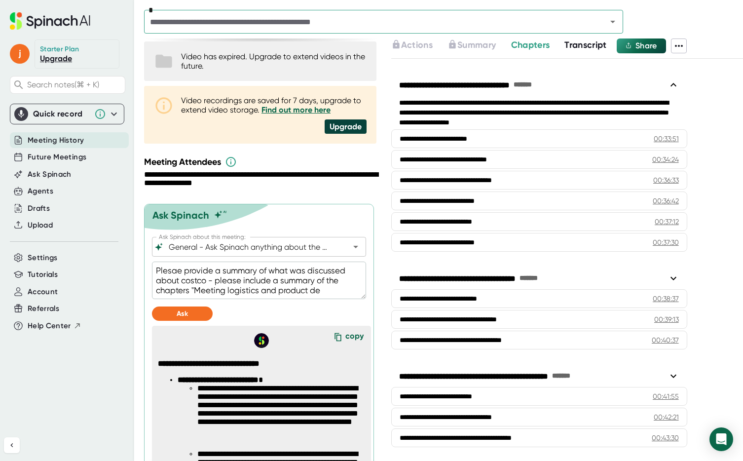
type textarea "Plesae provide a summary of what was discussed about costco - please include a …"
type textarea "x"
type textarea "Plesae provide a summary of what was discussed about costco - please include a …"
type textarea "x"
type textarea "Plesae provide a summary of what was discussed about costco - please include a …"
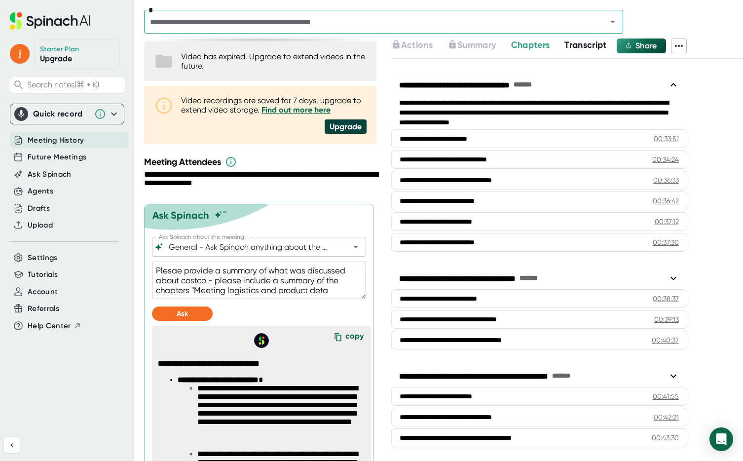
type textarea "x"
type textarea "Plesae provide a summary of what was discussed about costco - please include a …"
type textarea "x"
type textarea "Plesae provide a summary of what was discussed about costco - please include a …"
type textarea "x"
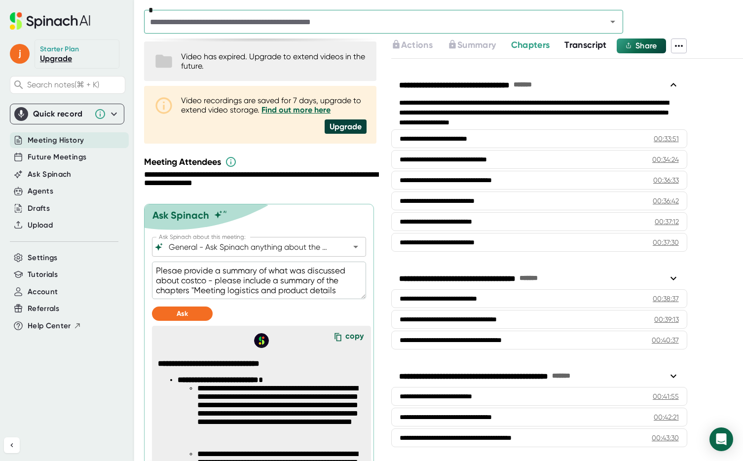
type textarea "Plesae provide a summary of what was discussed about costco - please include a …"
type textarea "x"
type textarea "Plesae provide a summary of what was discussed about costco - please include a …"
type textarea "x"
type textarea "Plesae provide a summary of what was discussed about costco - please include a …"
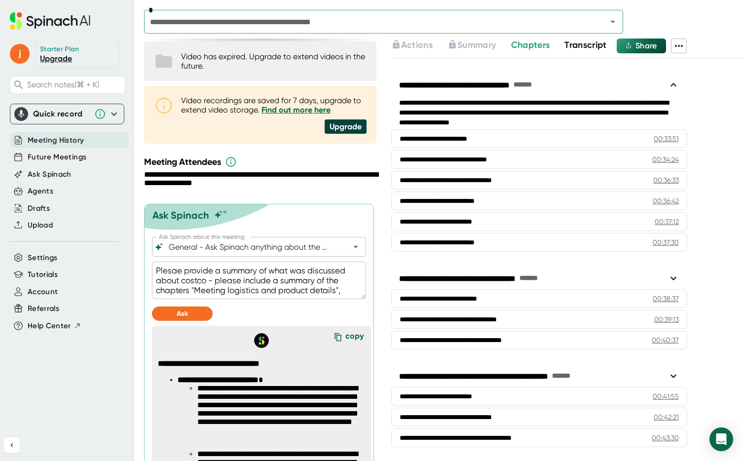
type textarea "x"
type textarea "Plesae provide a summary of what was discussed about costco - please include a …"
type textarea "x"
type textarea "Plesae provide a summary of what was discussed about costco - please include a …"
type textarea "x"
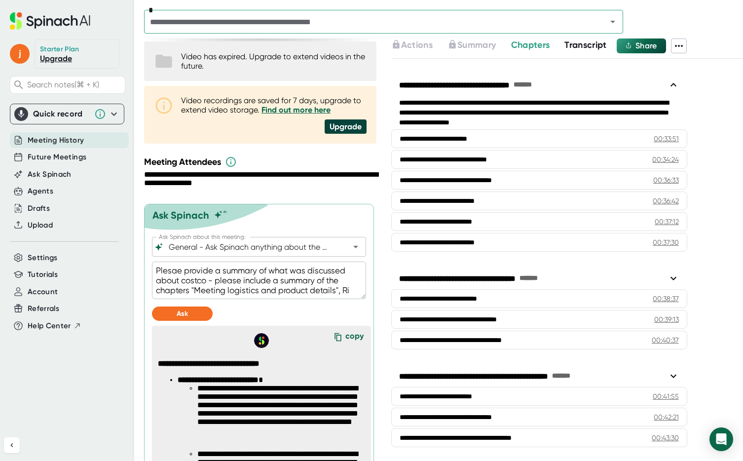
type textarea "Plesae provide a summary of what was discussed about costco - please include a …"
type textarea "x"
type textarea "Plesae provide a summary of what was discussed about costco - please include a …"
type textarea "x"
type textarea "Plesae provide a summary of what was discussed about costco - please include a …"
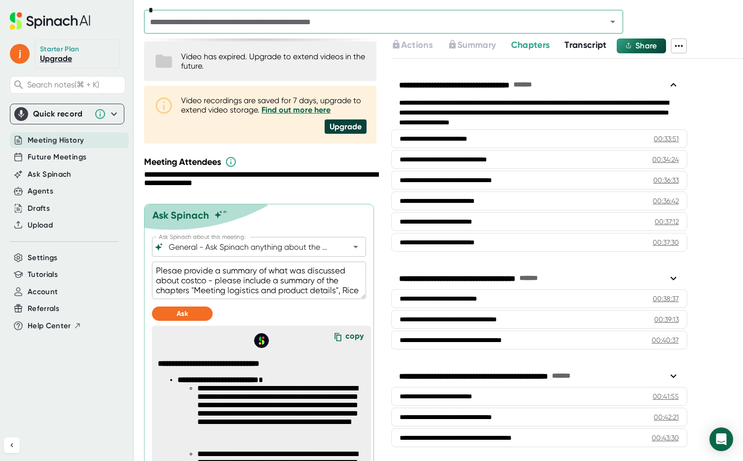
type textarea "x"
type textarea "Plesae provide a summary of what was discussed about costco - please include a …"
type textarea "x"
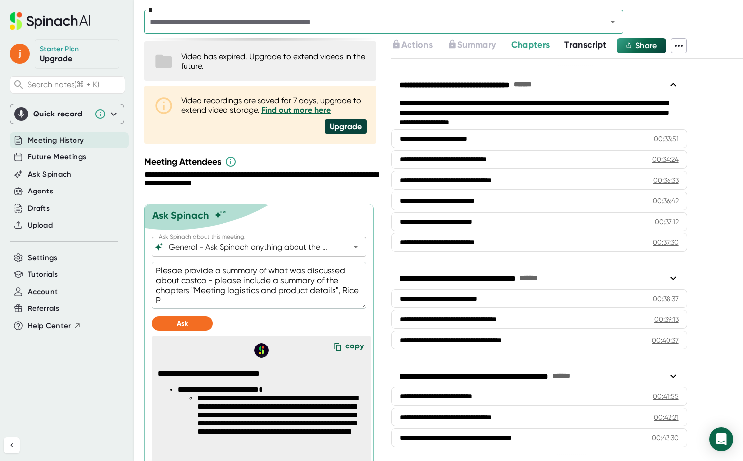
type textarea "Plesae provide a summary of what was discussed about costco - please include a …"
type textarea "x"
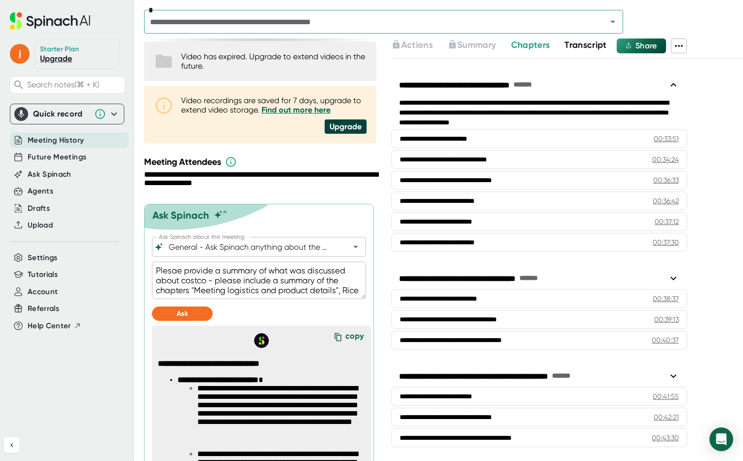
type textarea "Plesae provide a summary of what was discussed about costco - please include a …"
type textarea "x"
type textarea "Plesae provide a summary of what was discussed about costco - please include a …"
type textarea "x"
type textarea "Plesae provide a summary of what was discussed about costco - please include a …"
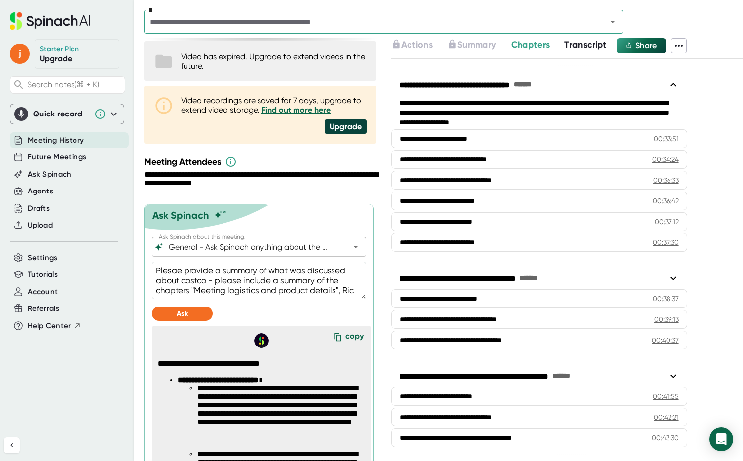
type textarea "x"
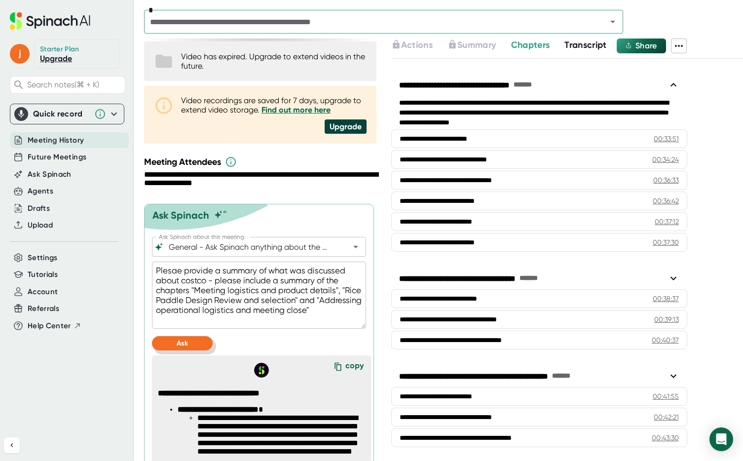
click at [184, 345] on span "Ask" at bounding box center [182, 343] width 11 height 8
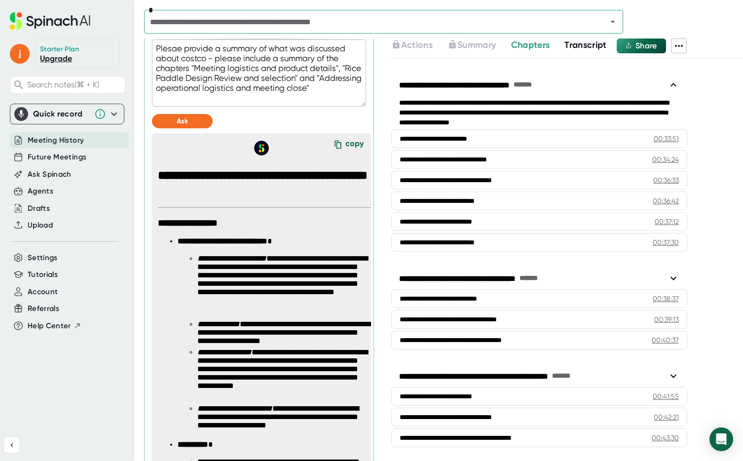
scroll to position [78, 0]
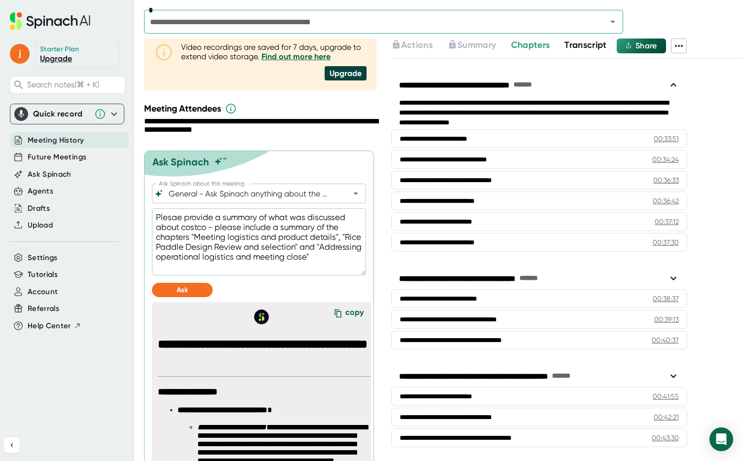
click at [353, 312] on div "copy" at bounding box center [354, 313] width 18 height 13
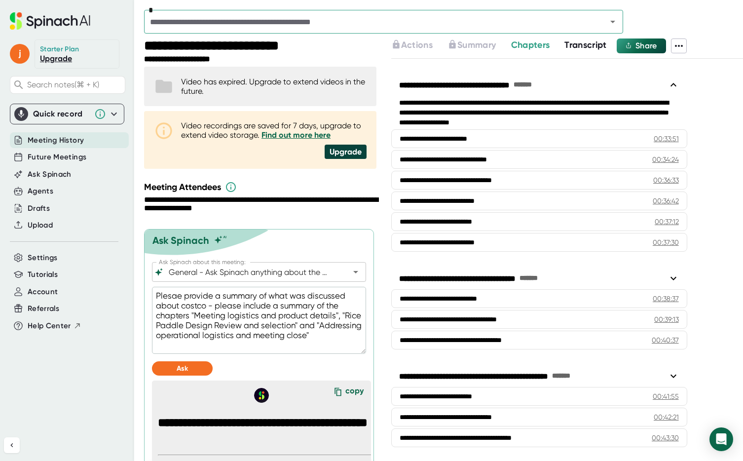
click at [193, 302] on textarea "Plesae provide a summary of what was discussed about costco - please include a …" at bounding box center [259, 319] width 214 height 67
drag, startPoint x: 207, startPoint y: 305, endPoint x: 149, endPoint y: 296, distance: 57.9
click at [242, 22] on input "text" at bounding box center [369, 22] width 444 height 14
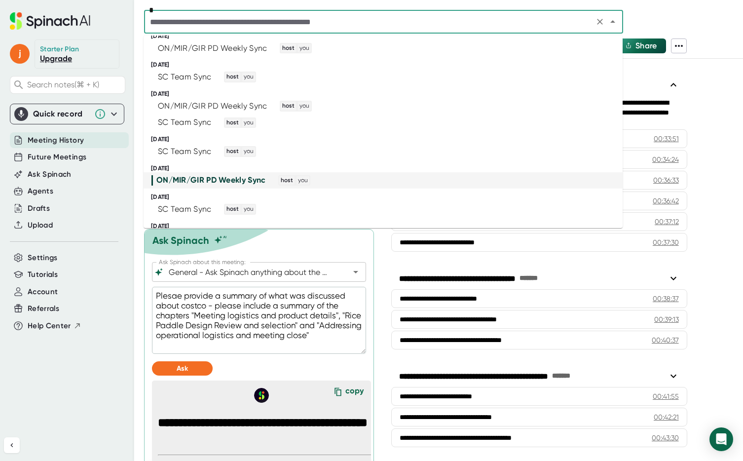
scroll to position [332, 0]
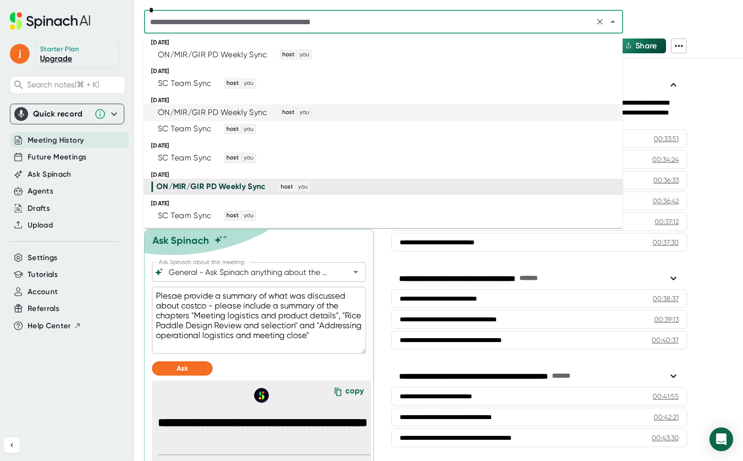
click at [247, 111] on div "ON/MIR/GIR PD Weekly Sync" at bounding box center [212, 112] width 109 height 10
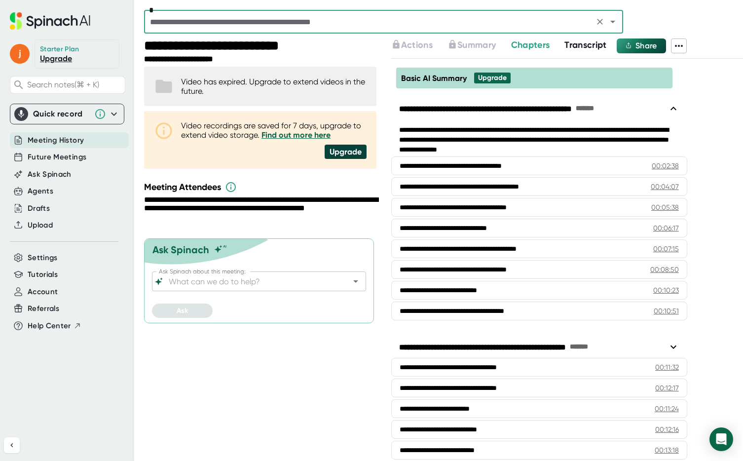
click at [179, 280] on input "Ask Spinach about this meeting:" at bounding box center [250, 281] width 167 height 14
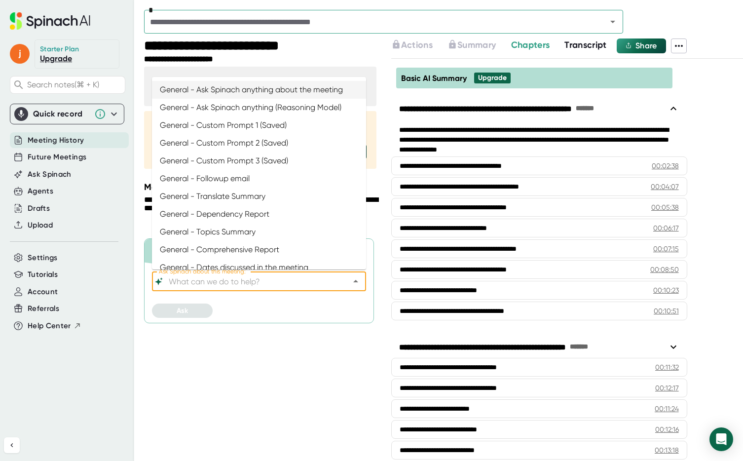
paste input "Plesae provide a summary of what was discussed about costco"
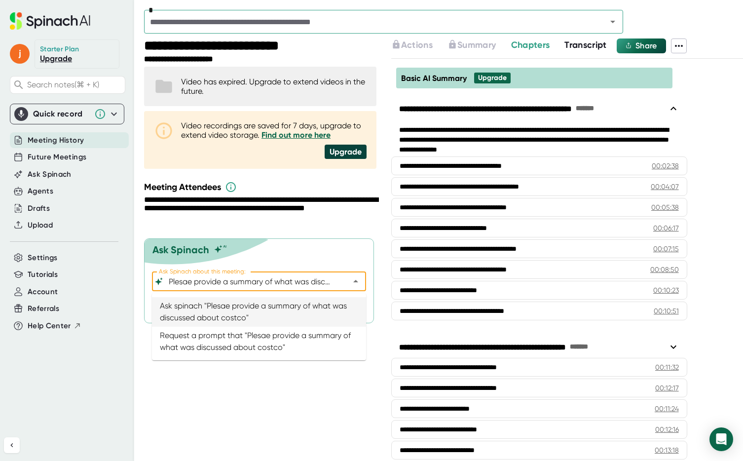
click at [185, 281] on input "Plesae provide a summary of what was discussed about costco" at bounding box center [250, 281] width 167 height 14
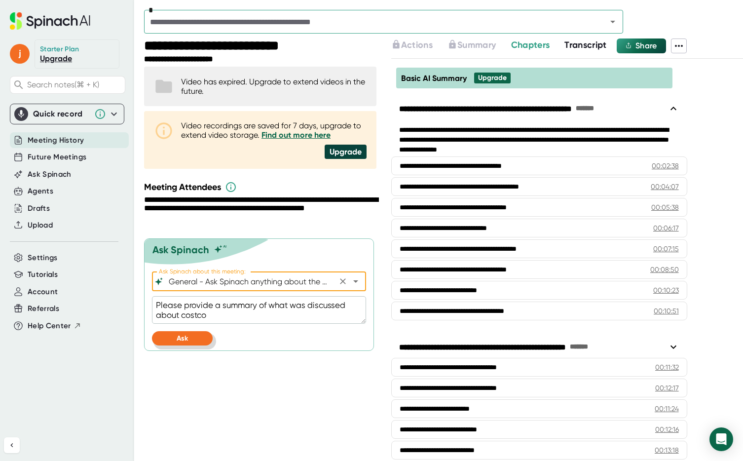
click at [186, 341] on span "Ask" at bounding box center [182, 338] width 11 height 8
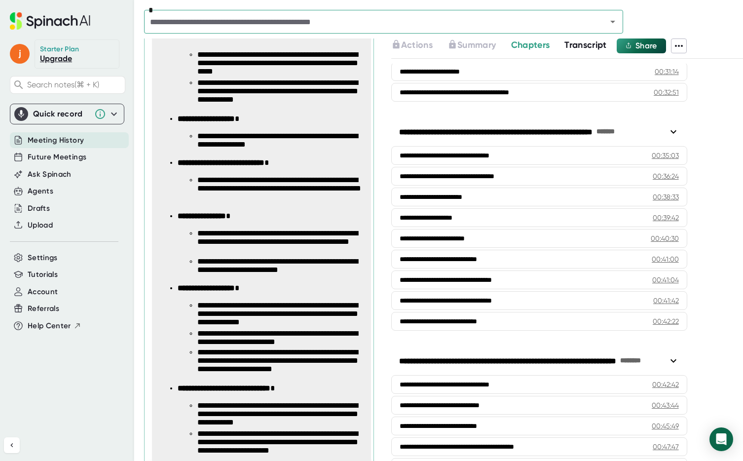
scroll to position [283, 0]
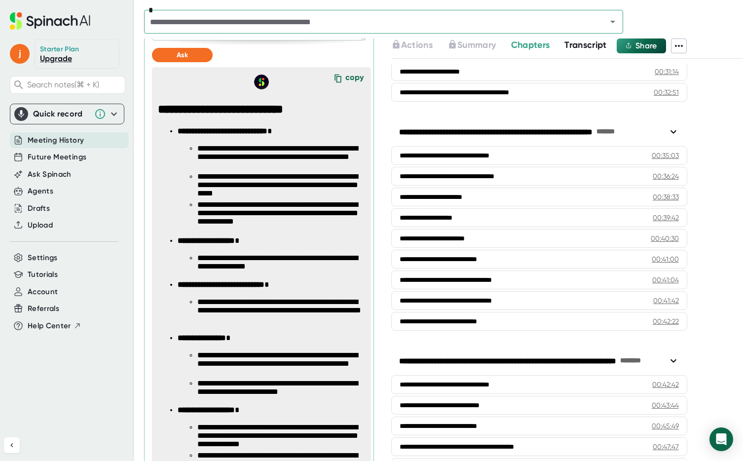
click at [350, 76] on div "copy" at bounding box center [354, 78] width 18 height 13
drag, startPoint x: 398, startPoint y: 125, endPoint x: 429, endPoint y: 128, distance: 31.2
click at [429, 128] on div "**********" at bounding box center [539, 131] width 280 height 19
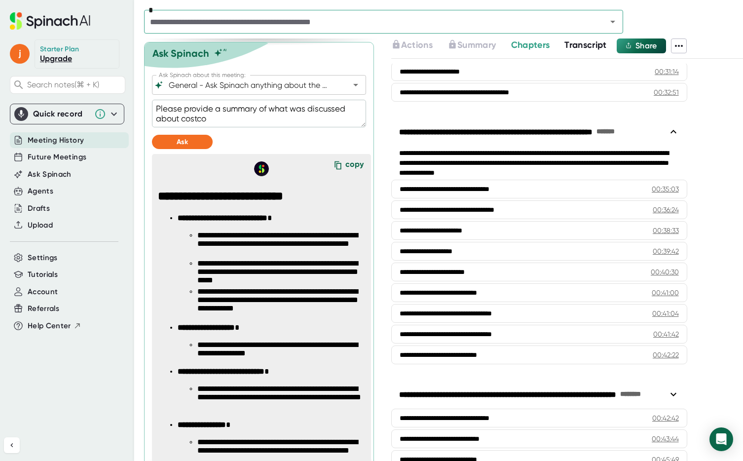
scroll to position [188, 0]
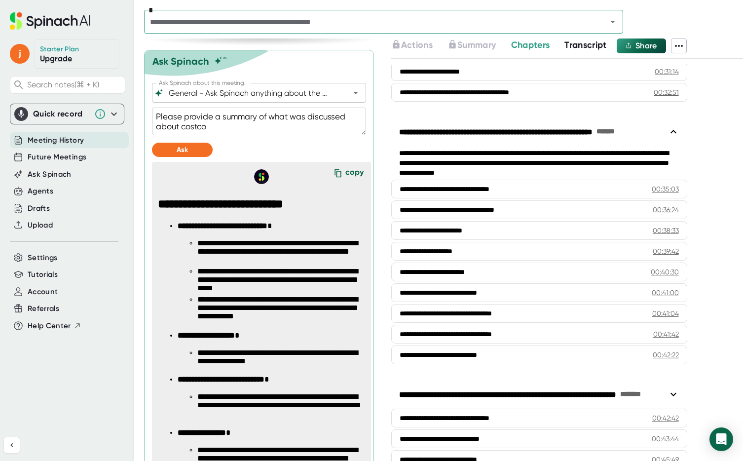
click at [225, 121] on textarea "Please provide a summary of what was discussed about costco" at bounding box center [259, 121] width 214 height 28
click at [221, 128] on textarea "Please provide a summary of what was discussed about costco" at bounding box center [259, 121] width 214 height 28
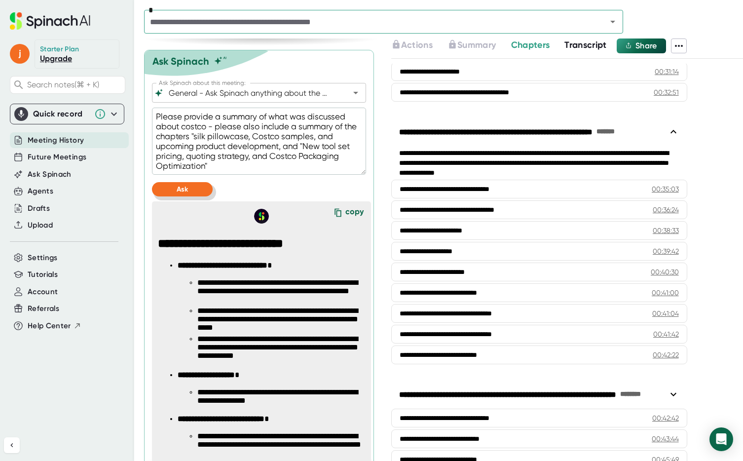
click at [189, 184] on button "Ask" at bounding box center [182, 189] width 61 height 14
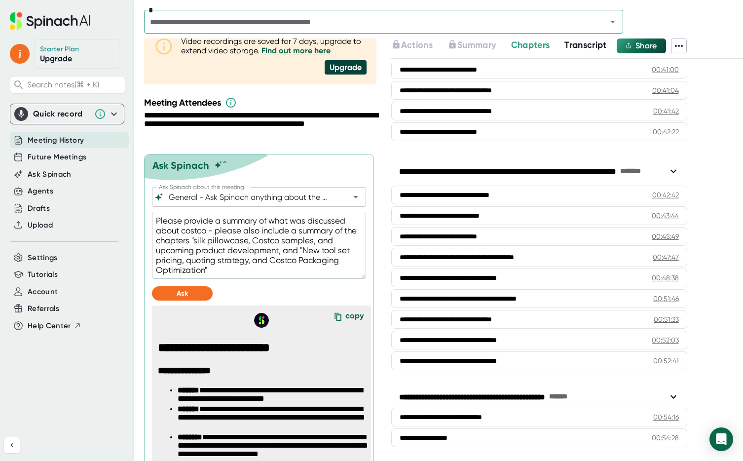
scroll to position [201, 0]
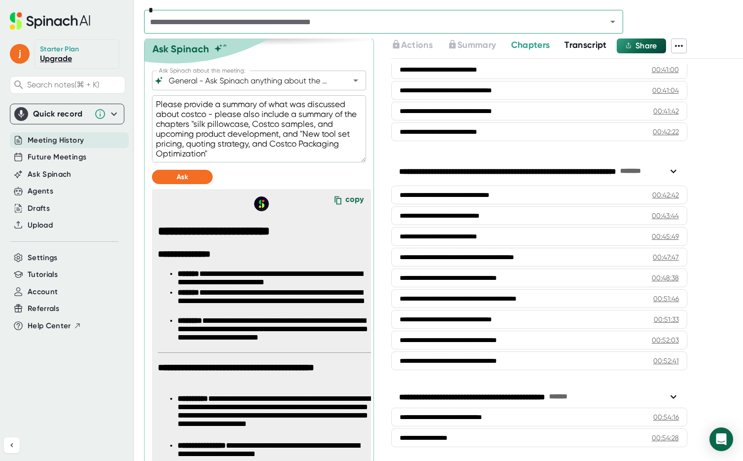
click at [352, 199] on div "copy" at bounding box center [354, 200] width 18 height 13
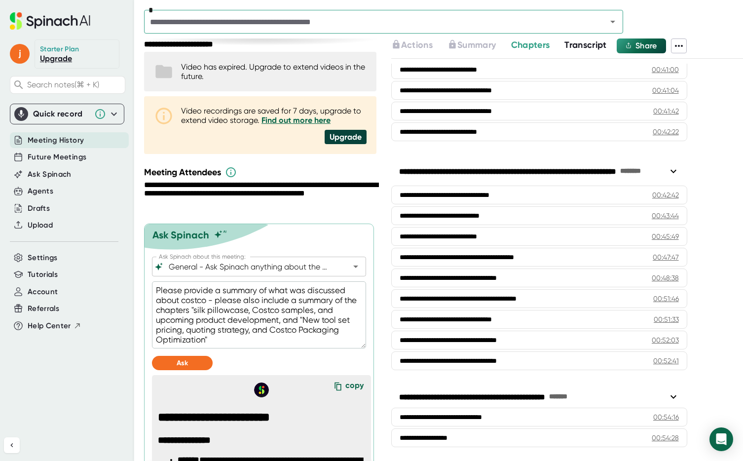
scroll to position [0, 0]
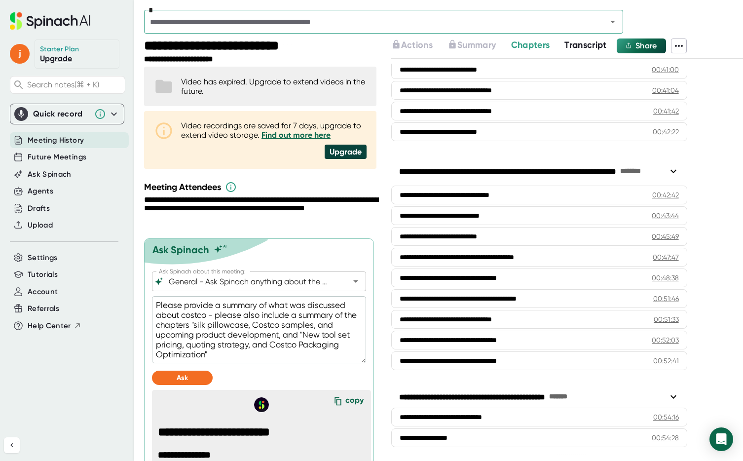
drag, startPoint x: 190, startPoint y: 325, endPoint x: 139, endPoint y: 303, distance: 55.9
click at [139, 303] on div "**********" at bounding box center [371, 230] width 743 height 461
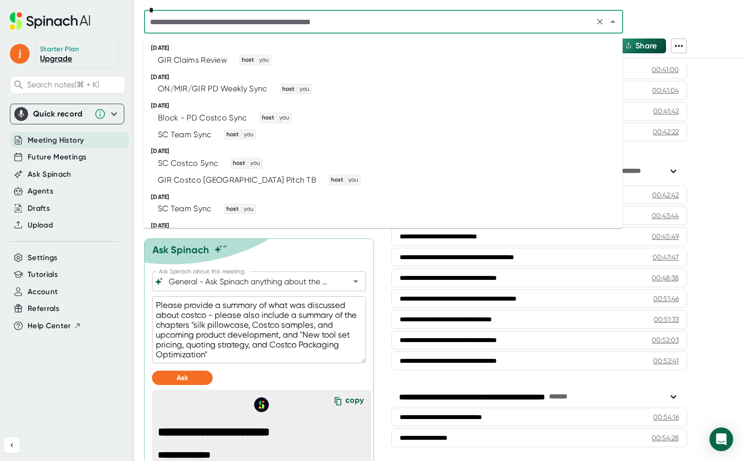
click at [230, 19] on input "text" at bounding box center [369, 22] width 444 height 14
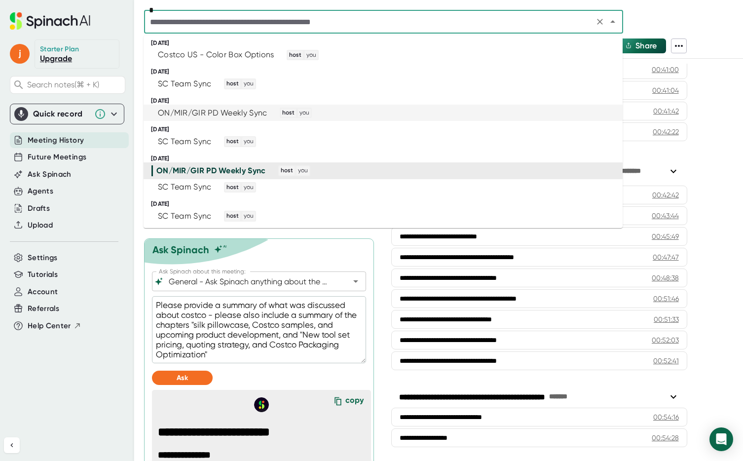
scroll to position [277, 0]
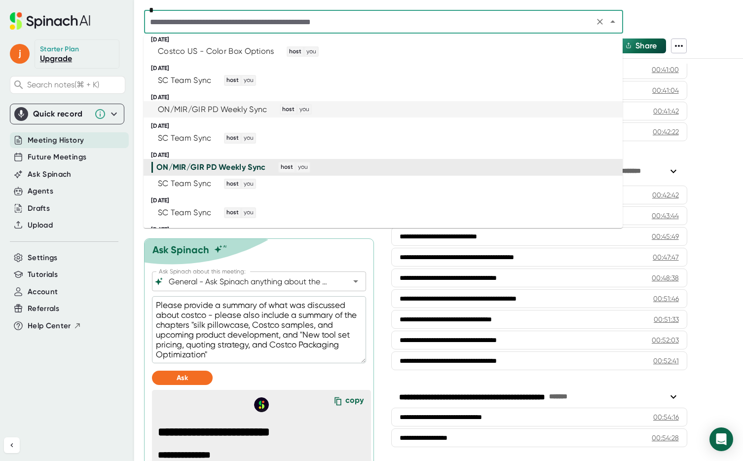
click at [242, 106] on div "ON/MIR/GIR PD Weekly Sync" at bounding box center [212, 110] width 109 height 10
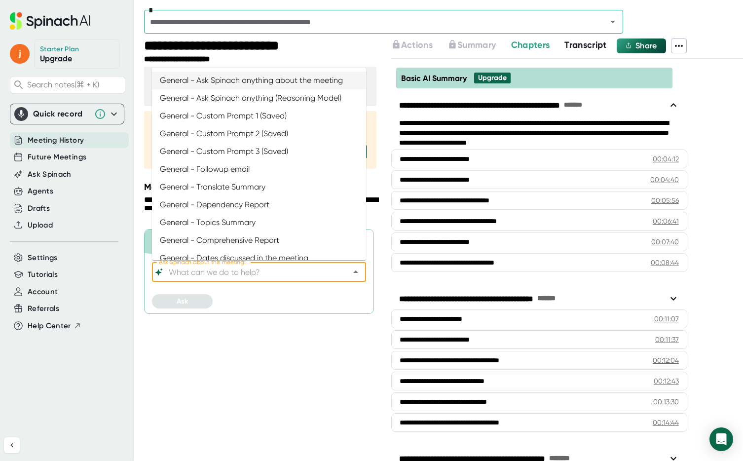
click at [220, 268] on input "Ask Spinach about this meeting:" at bounding box center [250, 272] width 167 height 14
paste input "Please provide a summary of what was discussed about costco - please also inclu…"
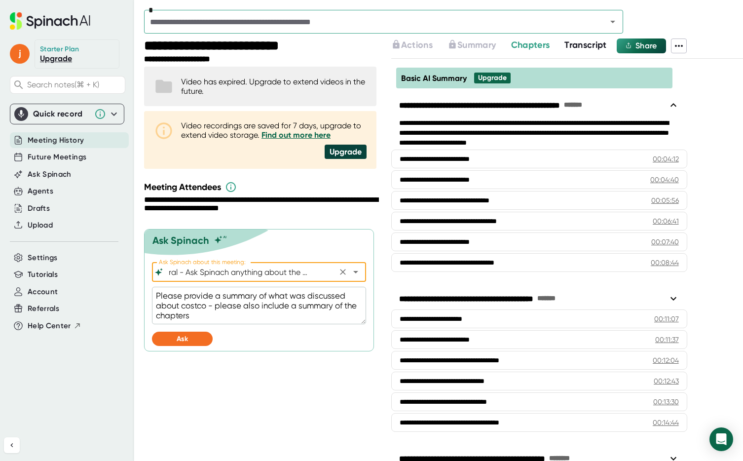
click at [223, 318] on textarea "Please provide a summary of what was discussed about costco - please also inclu…" at bounding box center [259, 304] width 214 height 37
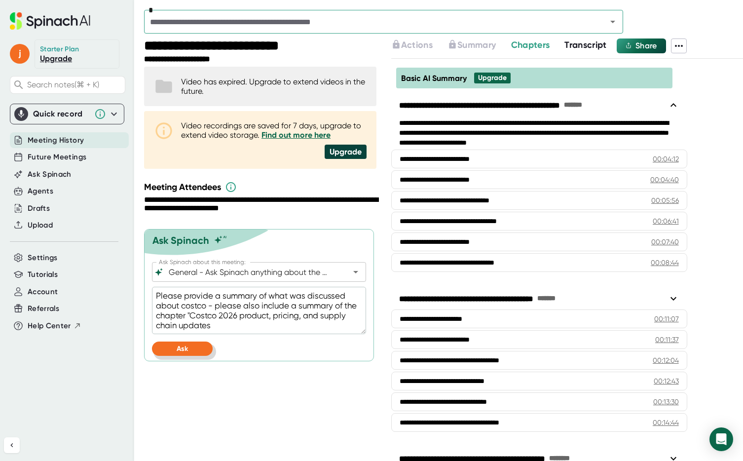
click at [179, 349] on span "Ask" at bounding box center [182, 348] width 11 height 8
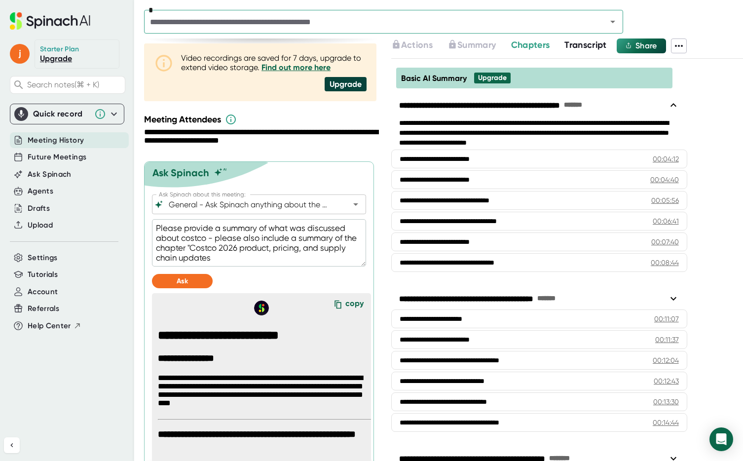
scroll to position [80, 0]
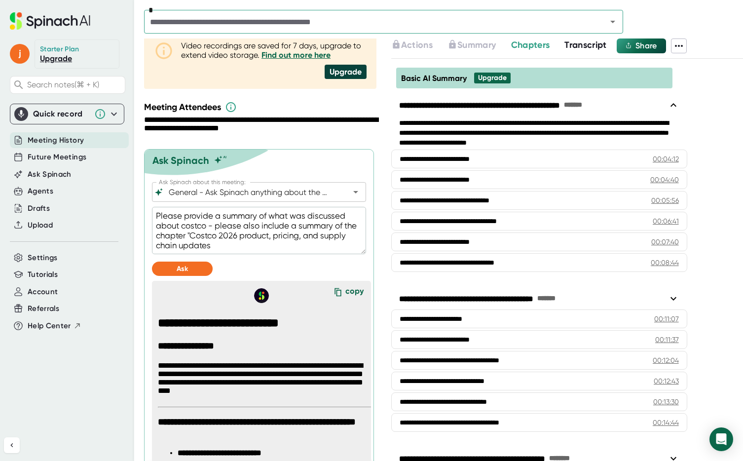
click at [354, 290] on div "copy" at bounding box center [354, 292] width 18 height 13
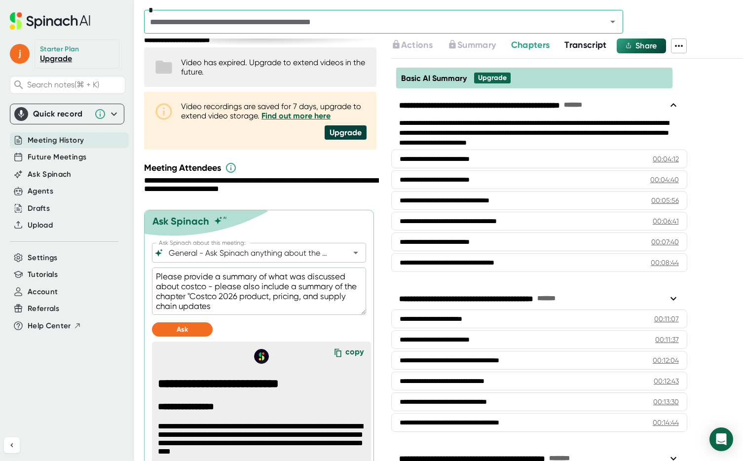
scroll to position [0, 0]
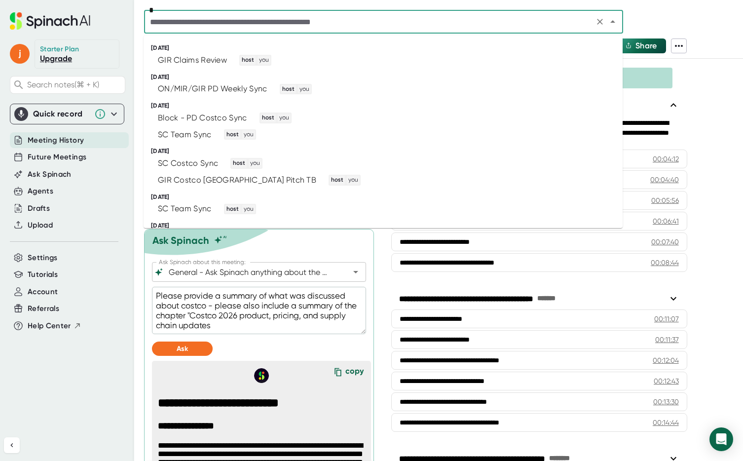
click at [247, 23] on input "text" at bounding box center [369, 22] width 444 height 14
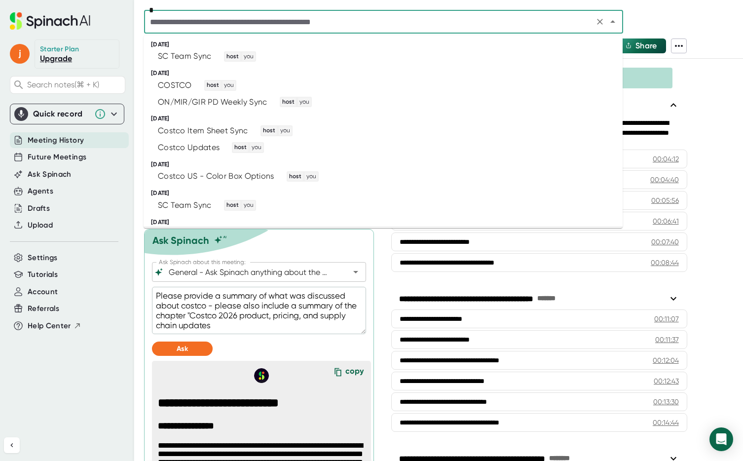
scroll to position [152, 0]
click at [206, 147] on div "Costco Updates" at bounding box center [189, 148] width 62 height 10
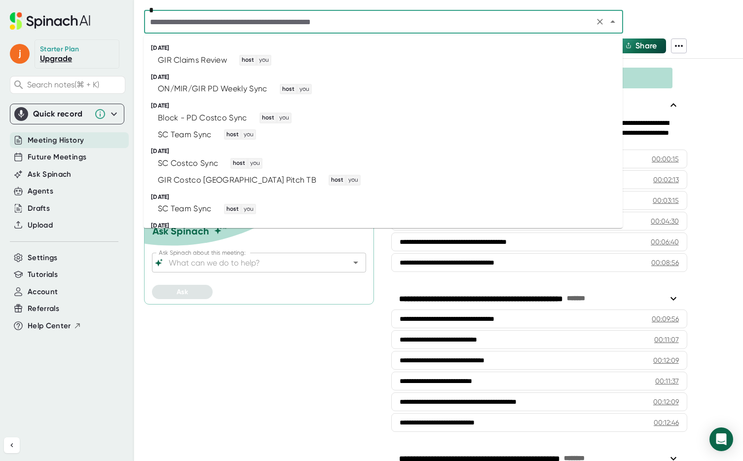
click at [220, 26] on input "text" at bounding box center [369, 22] width 444 height 14
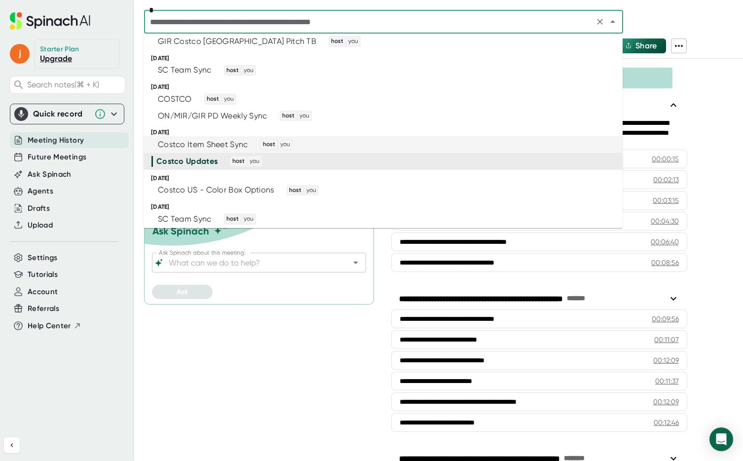
scroll to position [122, 0]
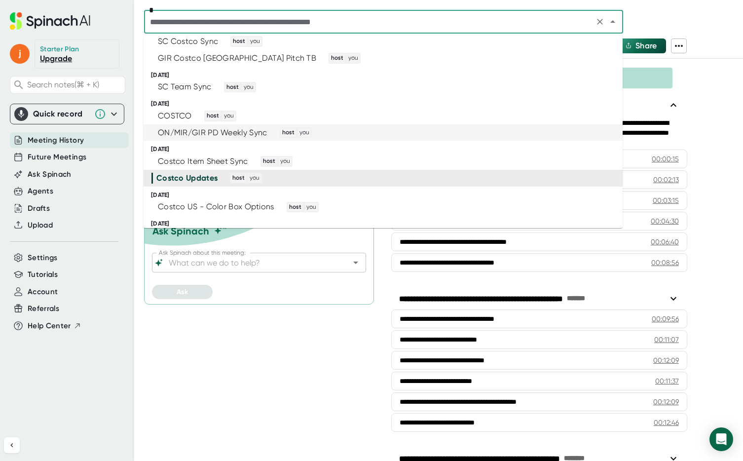
click at [245, 134] on div "ON/MIR/GIR PD Weekly Sync" at bounding box center [212, 133] width 109 height 10
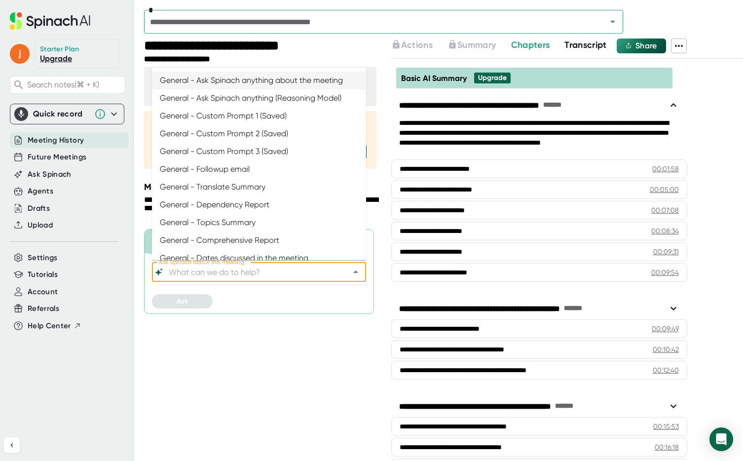
click at [194, 273] on input "Ask Spinach about this meeting:" at bounding box center [250, 272] width 167 height 14
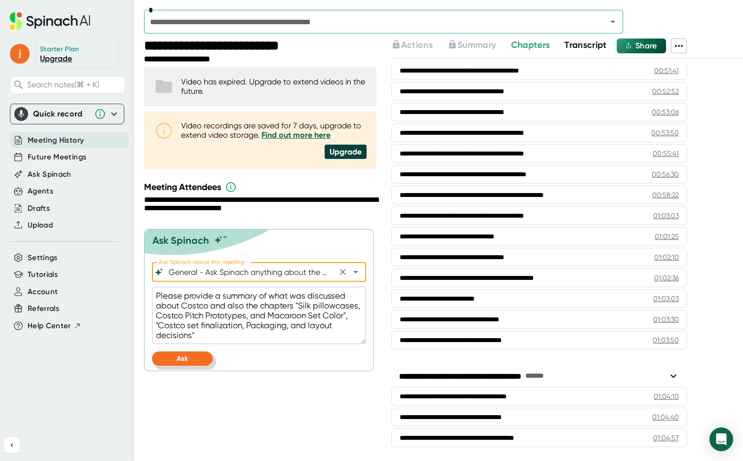
click at [191, 357] on button "Ask" at bounding box center [182, 358] width 61 height 14
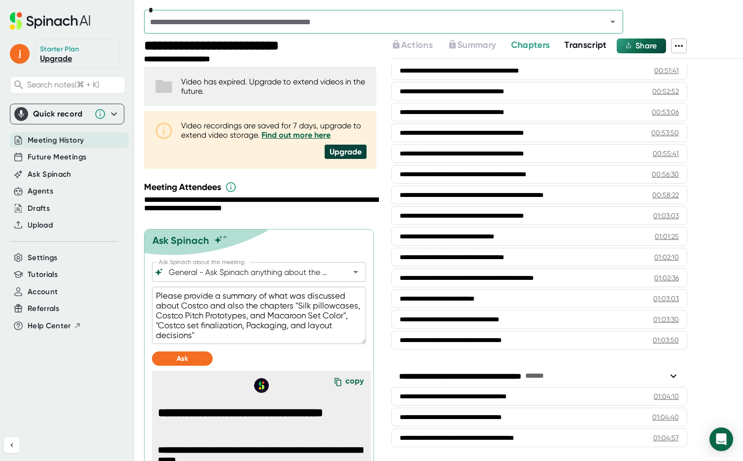
scroll to position [194, 0]
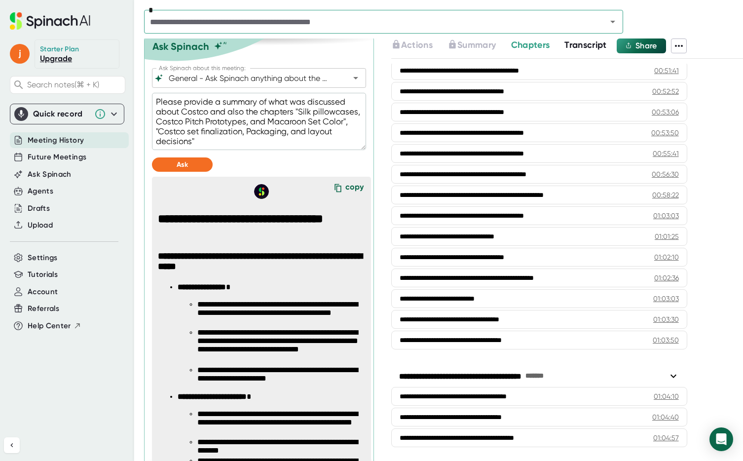
click at [343, 186] on icon at bounding box center [337, 187] width 15 height 15
click at [355, 189] on div "copy" at bounding box center [354, 188] width 18 height 13
click at [235, 307] on li "**********" at bounding box center [284, 314] width 175 height 28
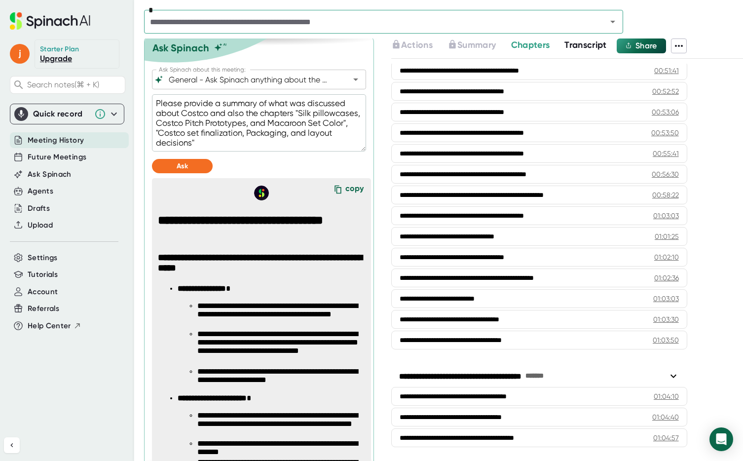
scroll to position [203, 0]
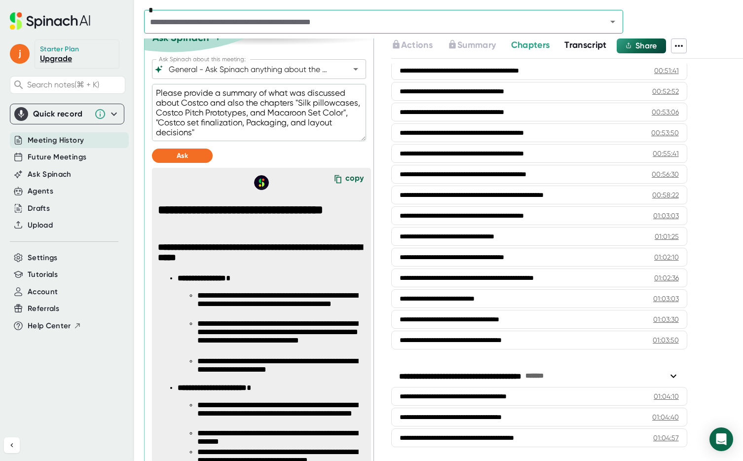
click at [351, 179] on div "copy" at bounding box center [354, 179] width 18 height 13
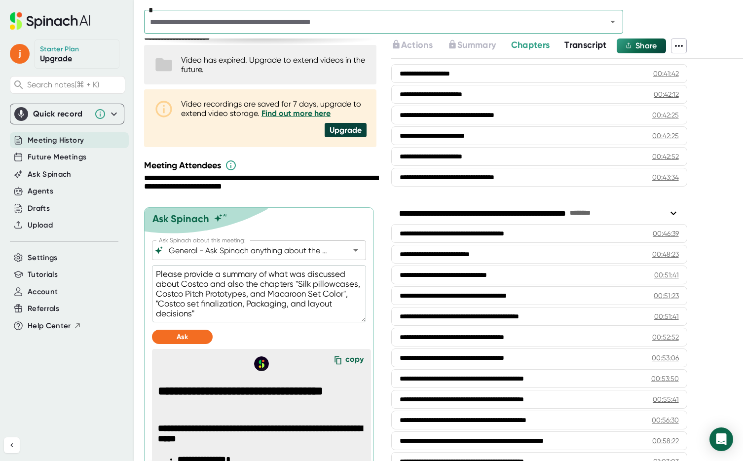
scroll to position [0, 0]
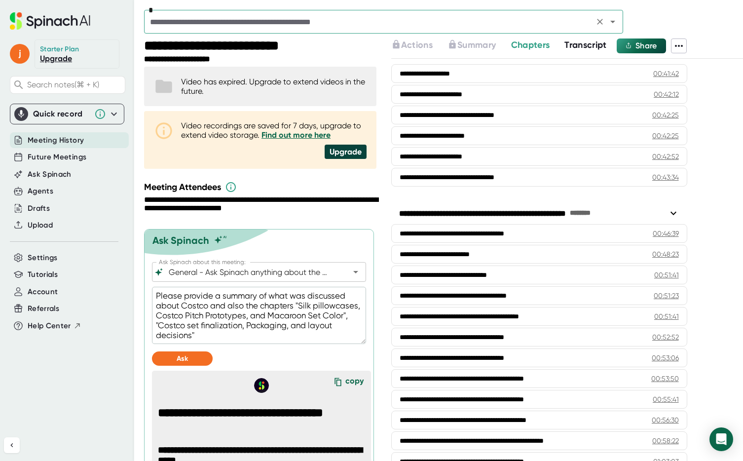
click at [290, 19] on input "text" at bounding box center [369, 22] width 444 height 14
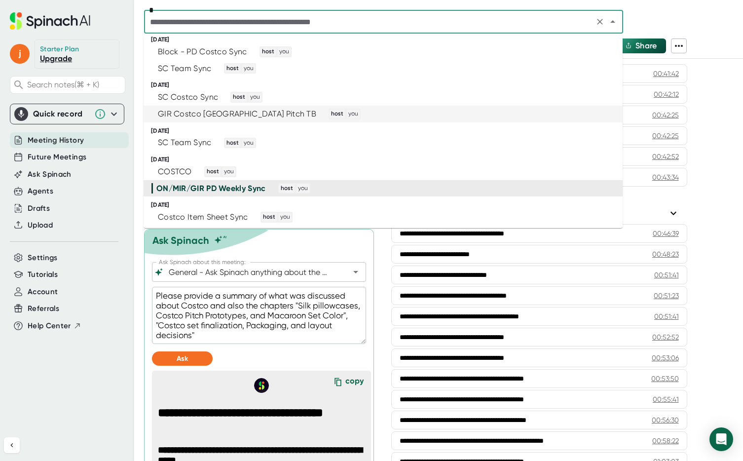
scroll to position [68, 0]
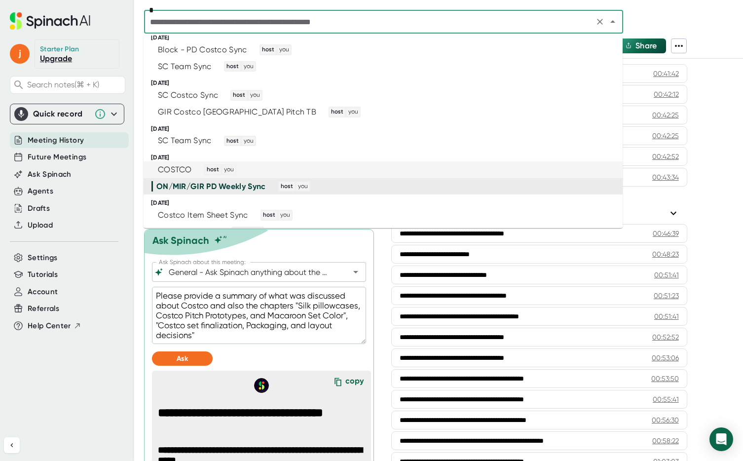
click at [178, 171] on div "COSTCO" at bounding box center [175, 170] width 34 height 10
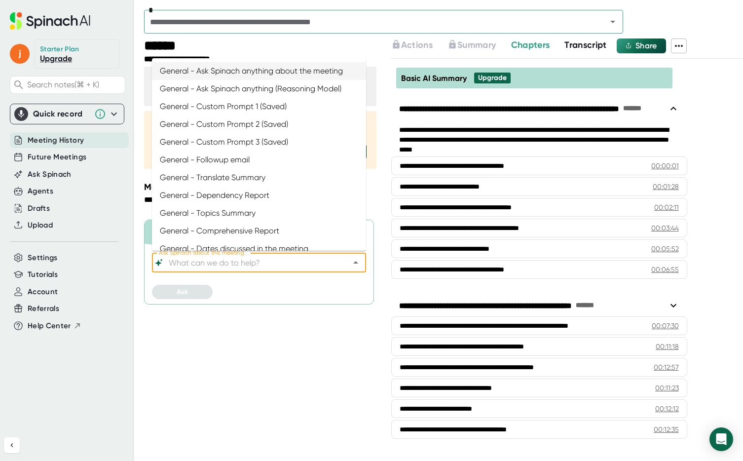
click at [185, 265] on input "Ask Spinach about this meeting:" at bounding box center [250, 262] width 167 height 14
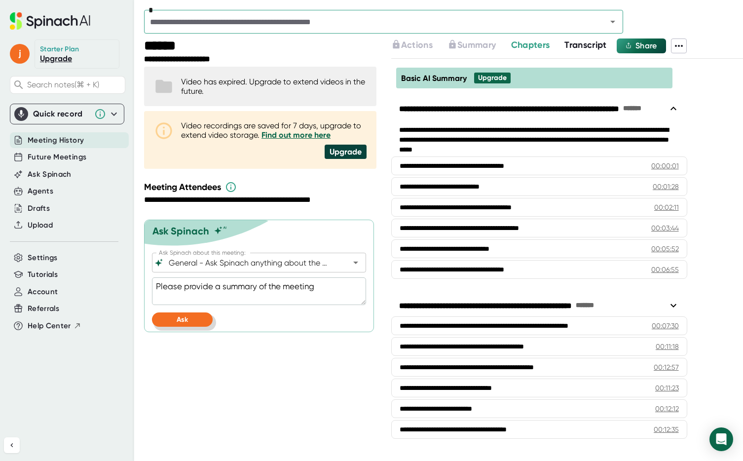
click at [183, 318] on span "Ask" at bounding box center [182, 319] width 11 height 8
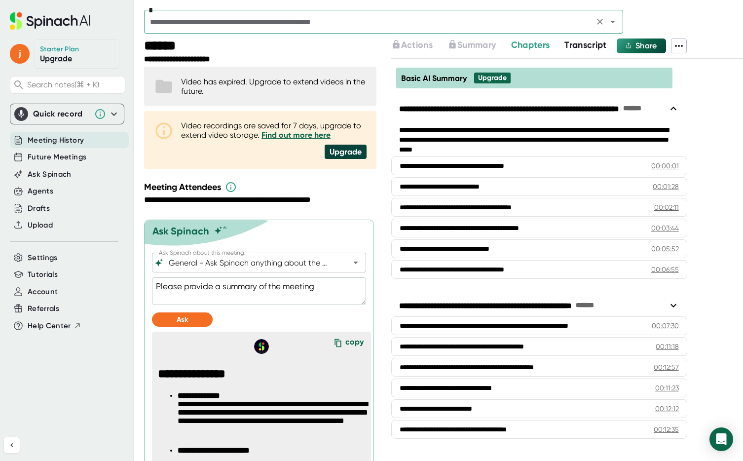
click at [224, 24] on input "text" at bounding box center [369, 22] width 444 height 14
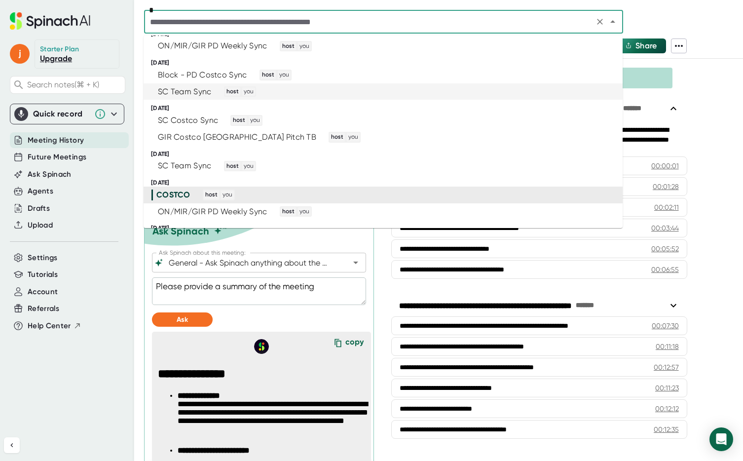
scroll to position [62, 0]
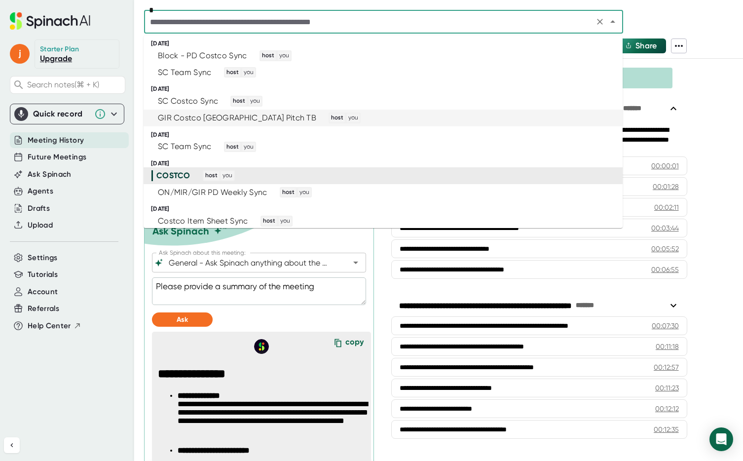
click at [198, 120] on div "GIR Costco [GEOGRAPHIC_DATA] Pitch TB" at bounding box center [237, 118] width 158 height 10
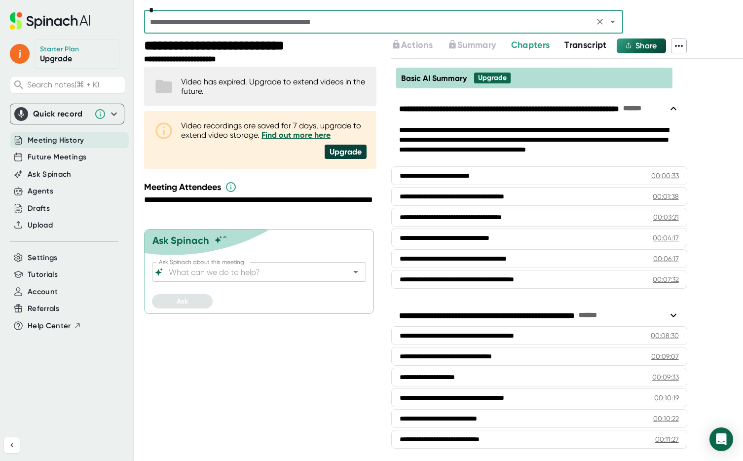
click at [194, 278] on input "Ask Spinach about this meeting:" at bounding box center [250, 272] width 167 height 14
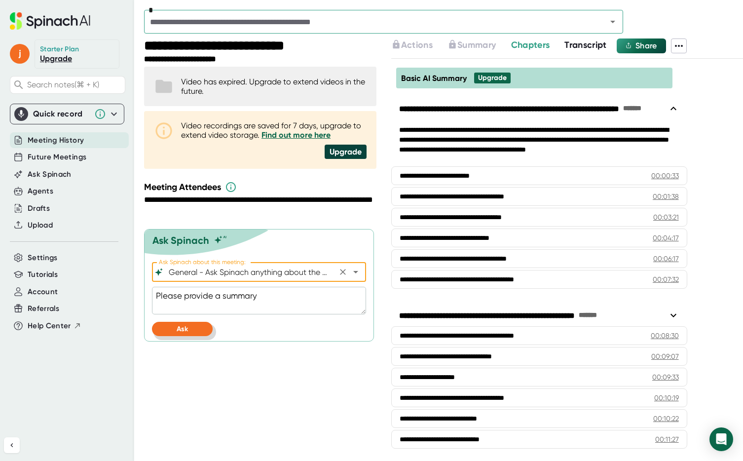
click at [175, 328] on button "Ask" at bounding box center [182, 328] width 61 height 14
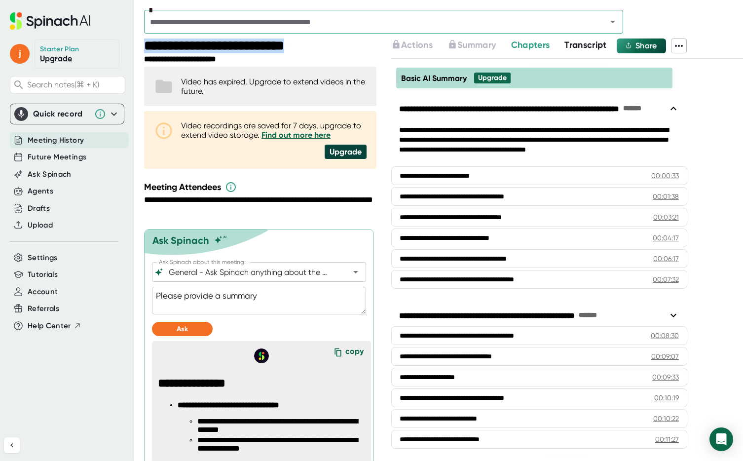
drag, startPoint x: 146, startPoint y: 45, endPoint x: 338, endPoint y: 45, distance: 191.3
click at [338, 45] on div "**********" at bounding box center [261, 46] width 235 height 16
copy div "**********"
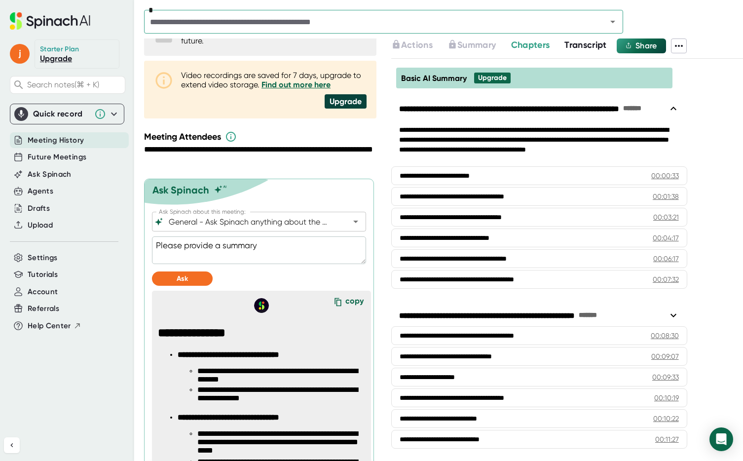
scroll to position [67, 0]
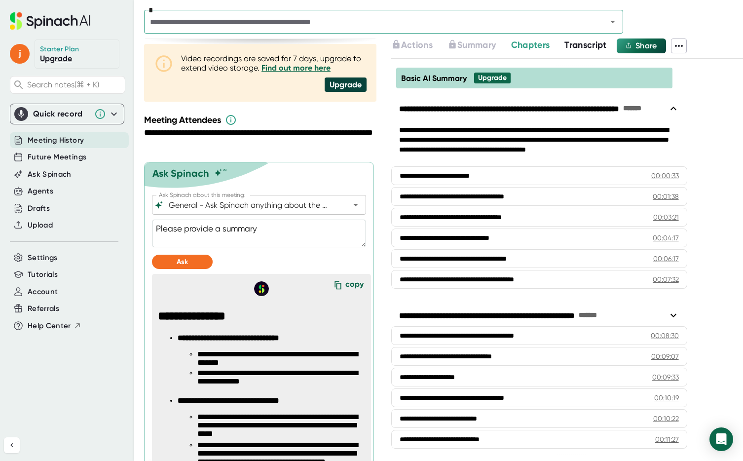
click at [351, 284] on div "copy" at bounding box center [354, 285] width 18 height 13
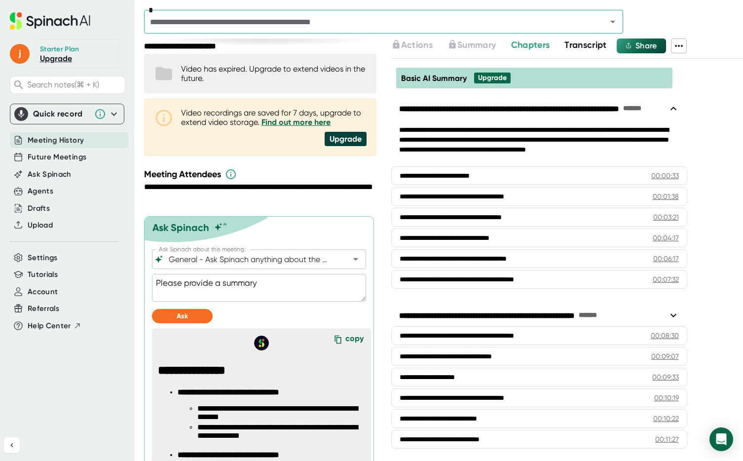
scroll to position [0, 0]
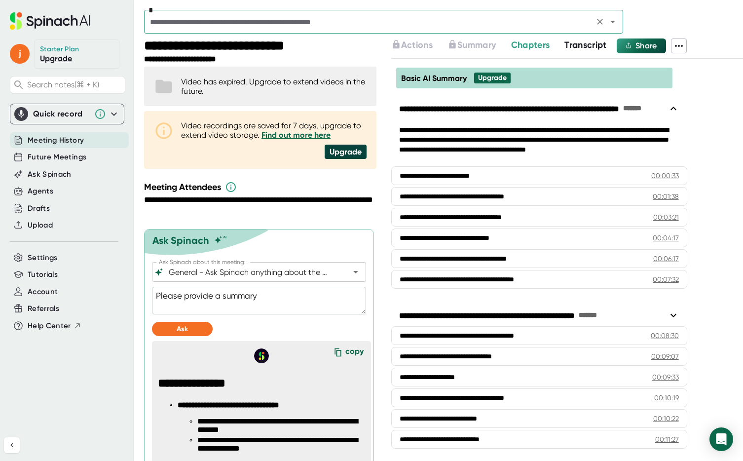
click at [257, 23] on input "text" at bounding box center [369, 22] width 444 height 14
